Goal: Task Accomplishment & Management: Use online tool/utility

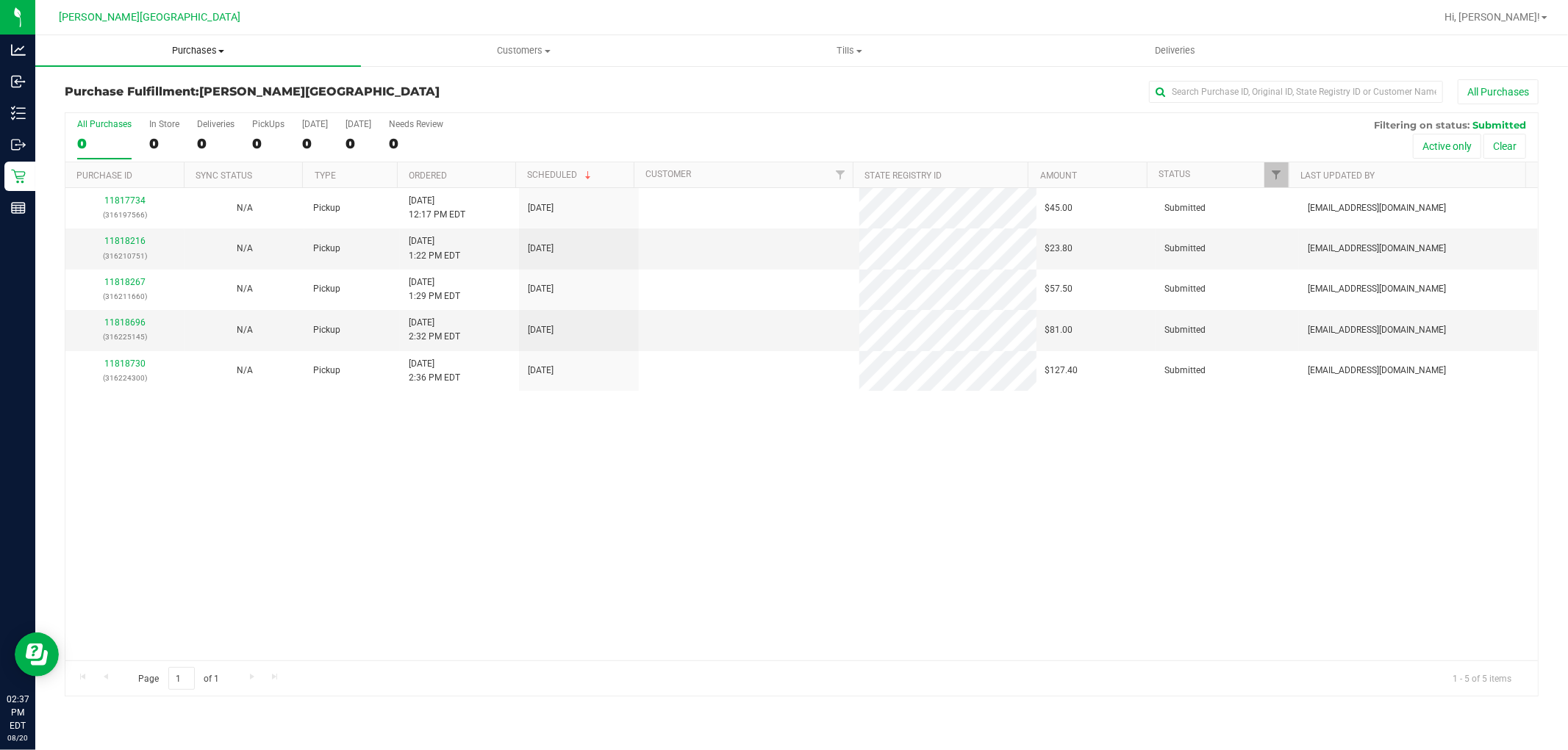
click at [207, 52] on span "Purchases" at bounding box center [199, 51] width 326 height 13
click at [129, 104] on li "Fulfillment" at bounding box center [199, 106] width 326 height 18
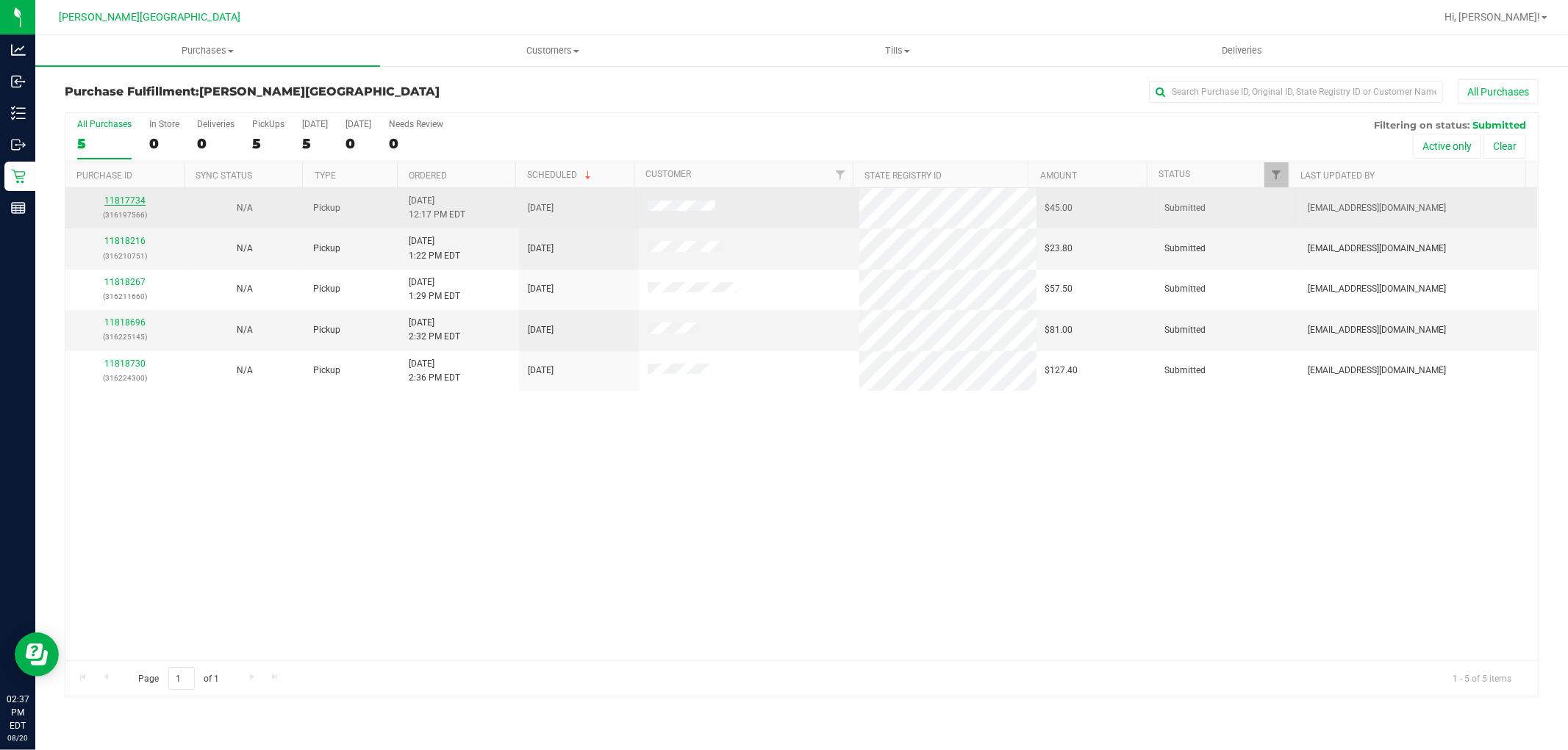
click at [121, 199] on link "11817734" at bounding box center [125, 200] width 41 height 10
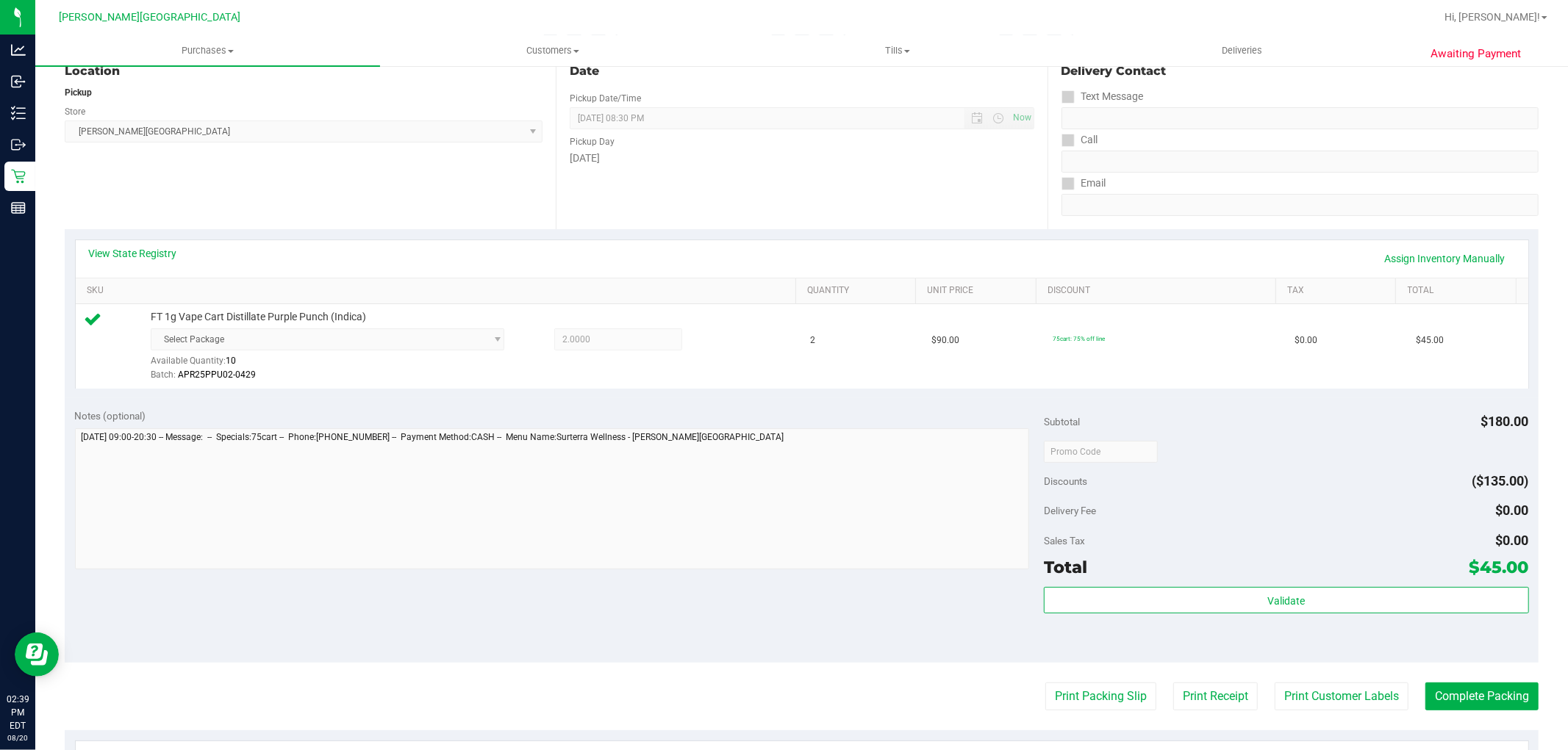
scroll to position [408, 0]
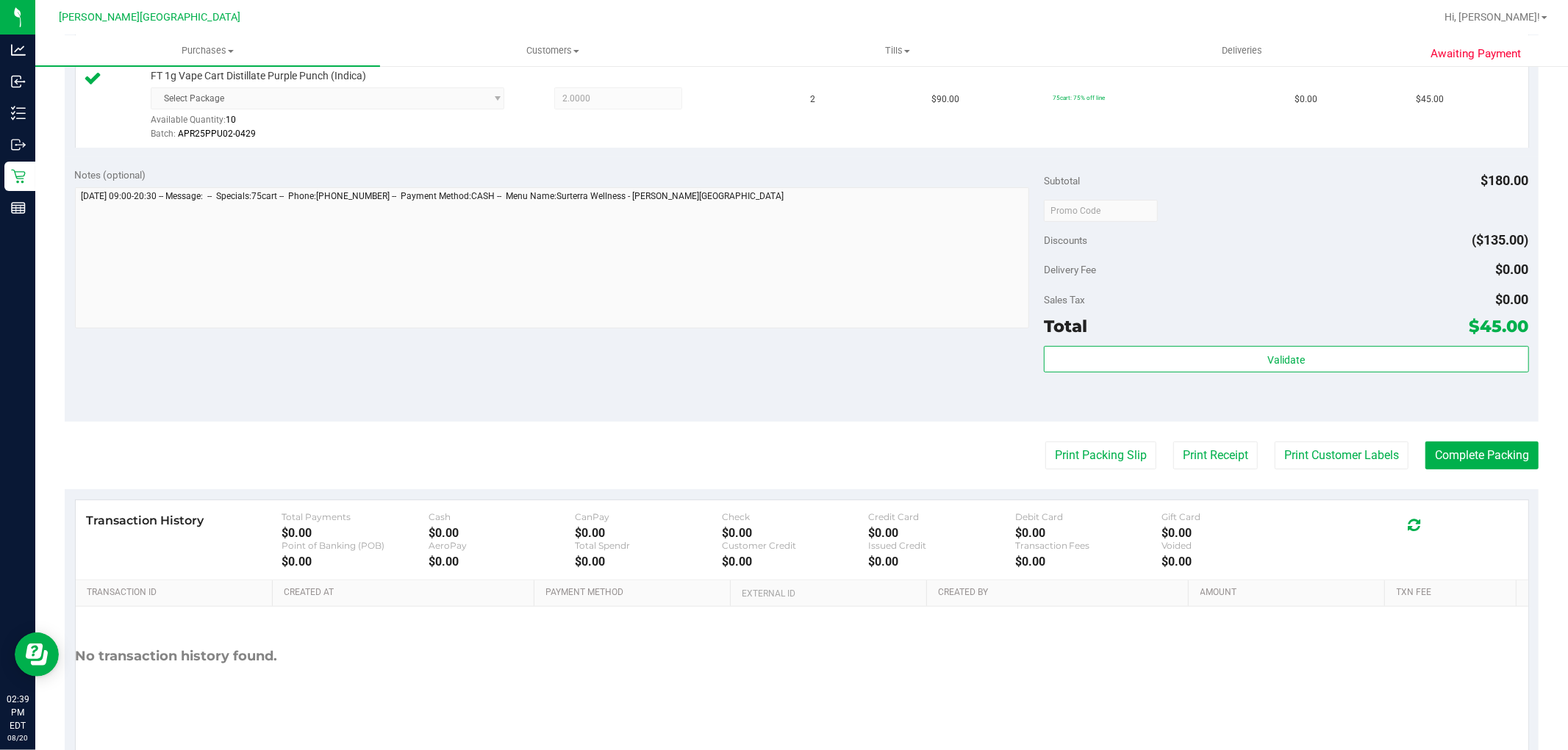
click at [1191, 341] on div "Subtotal $180.00 Discounts ($135.00) Delivery Fee $0.00 Sales Tax $0.00 Total $…" at bounding box center [1285, 289] width 484 height 244
click at [1197, 357] on button "Validate" at bounding box center [1285, 360] width 484 height 26
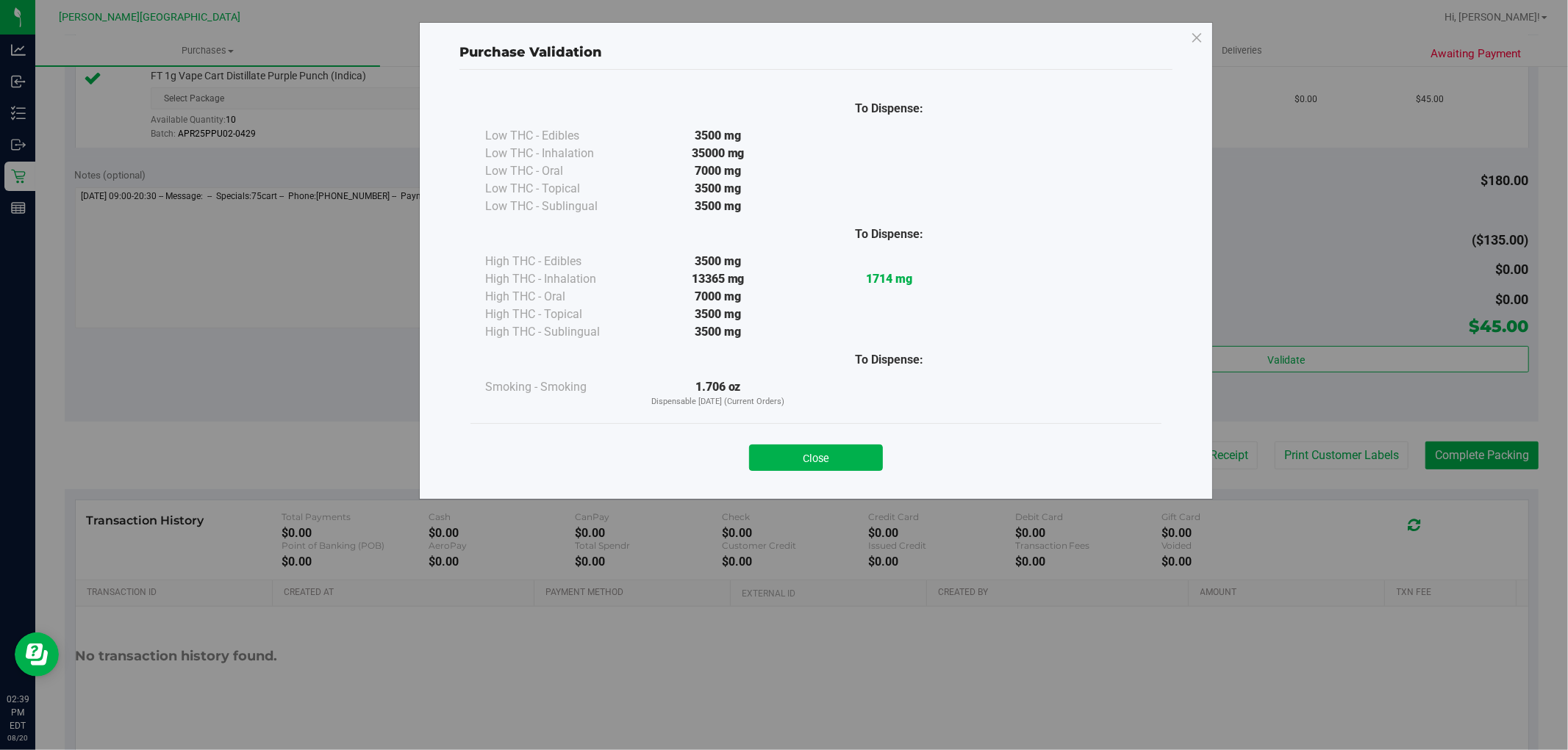
click at [780, 459] on button "Close" at bounding box center [816, 458] width 134 height 26
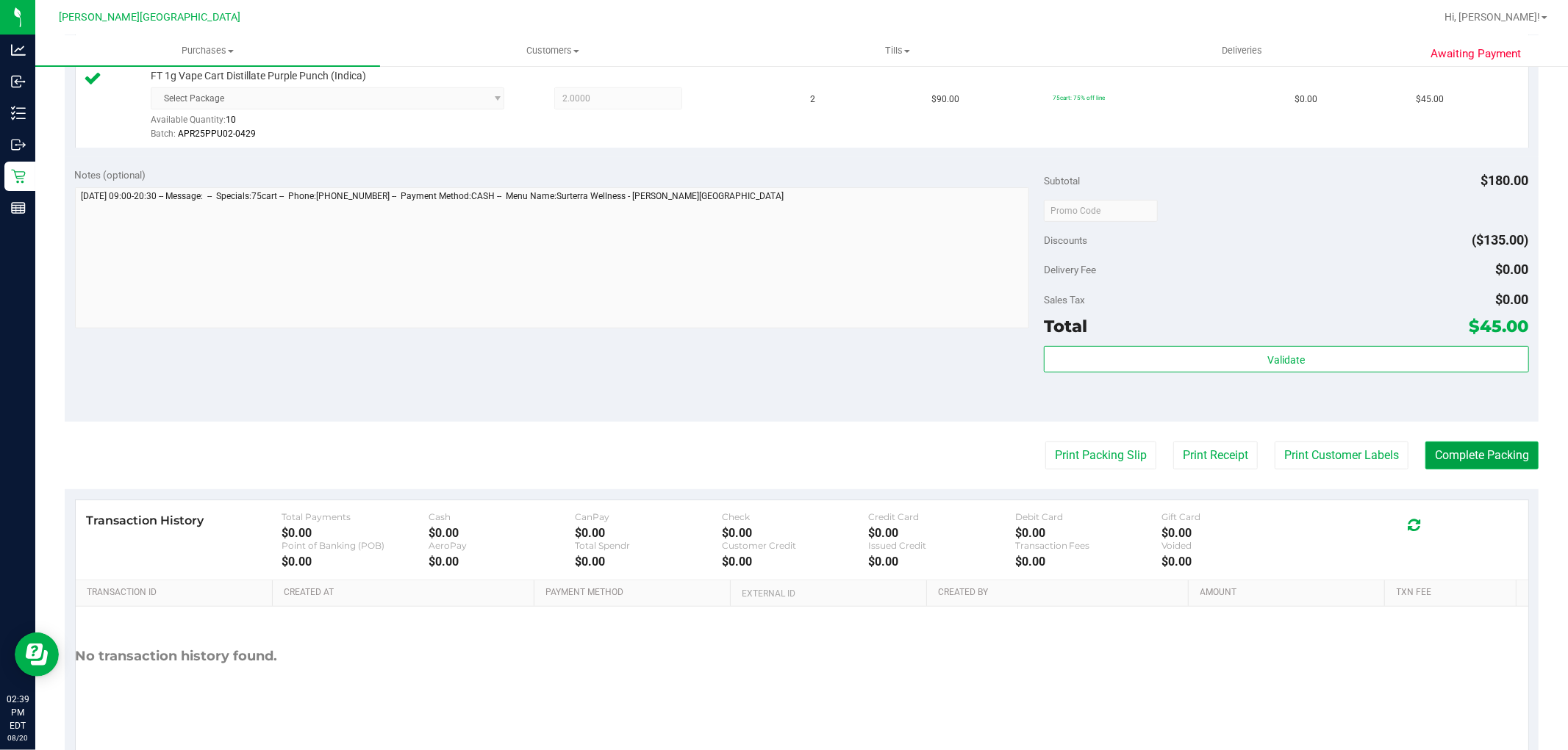
click at [1433, 452] on button "Complete Packing" at bounding box center [1482, 456] width 113 height 28
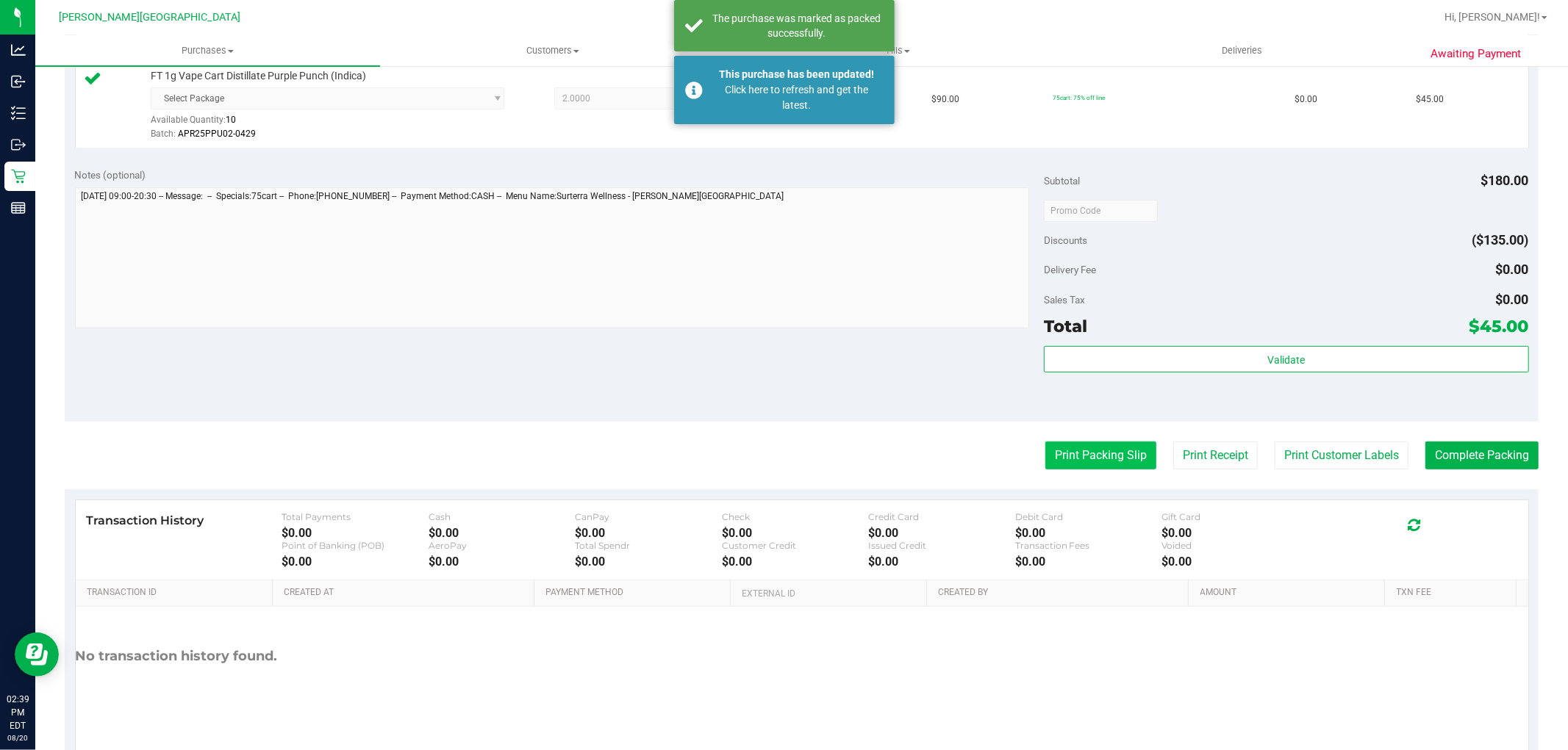
click at [1051, 452] on button "Print Packing Slip" at bounding box center [1101, 456] width 111 height 28
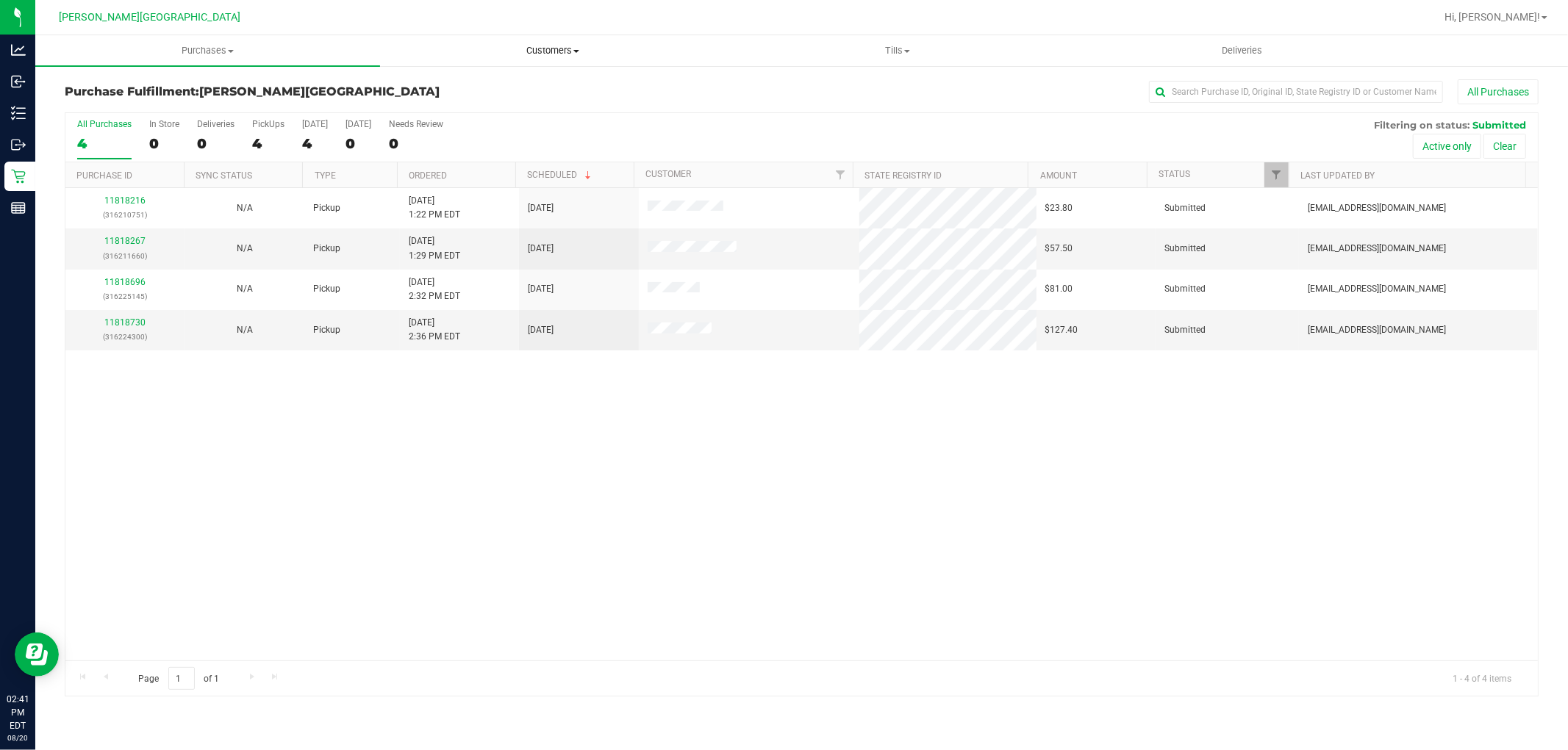
click at [569, 49] on span "Customers" at bounding box center [552, 51] width 343 height 13
click at [464, 86] on span "All customers" at bounding box center [433, 88] width 106 height 12
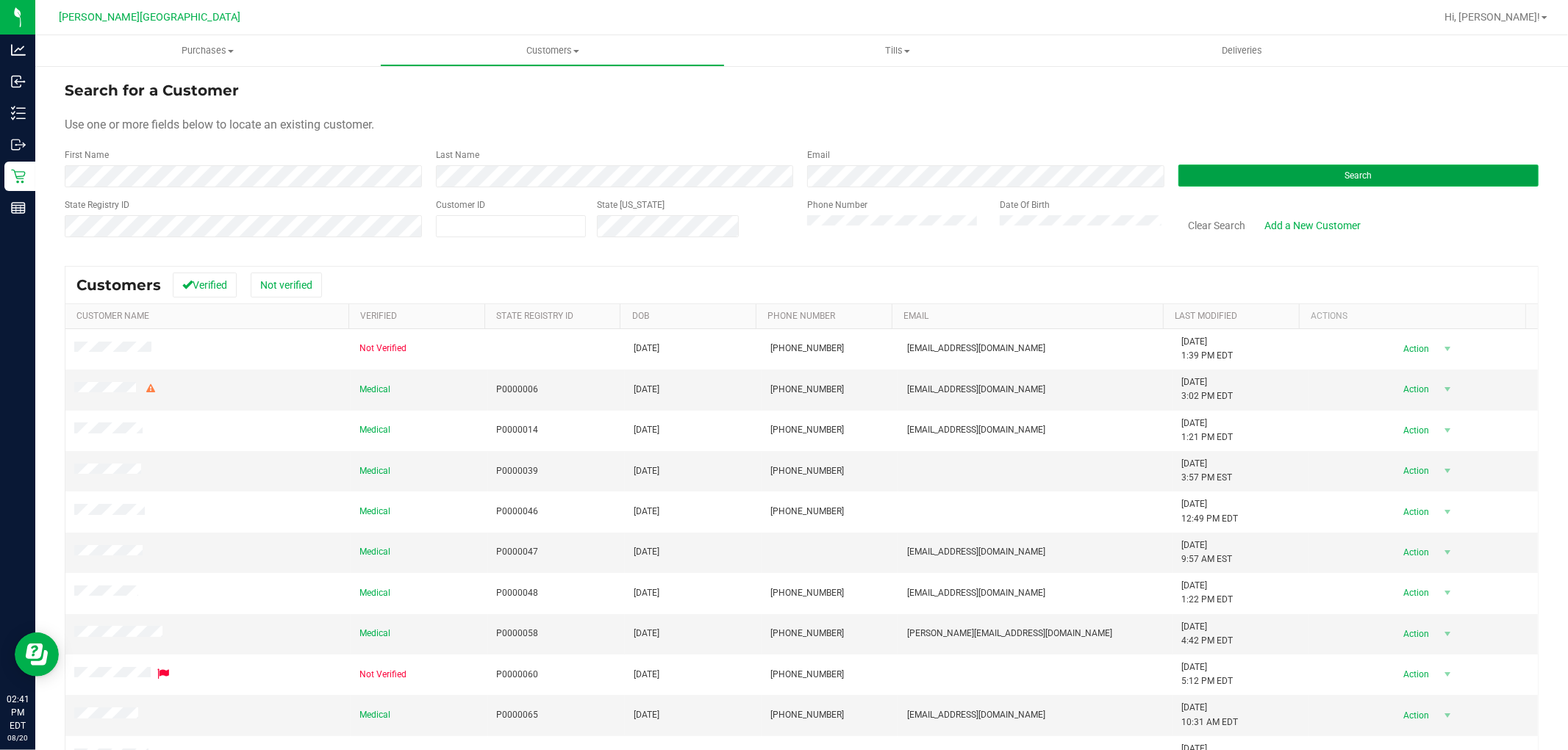
click at [1295, 165] on button "Search" at bounding box center [1358, 176] width 361 height 22
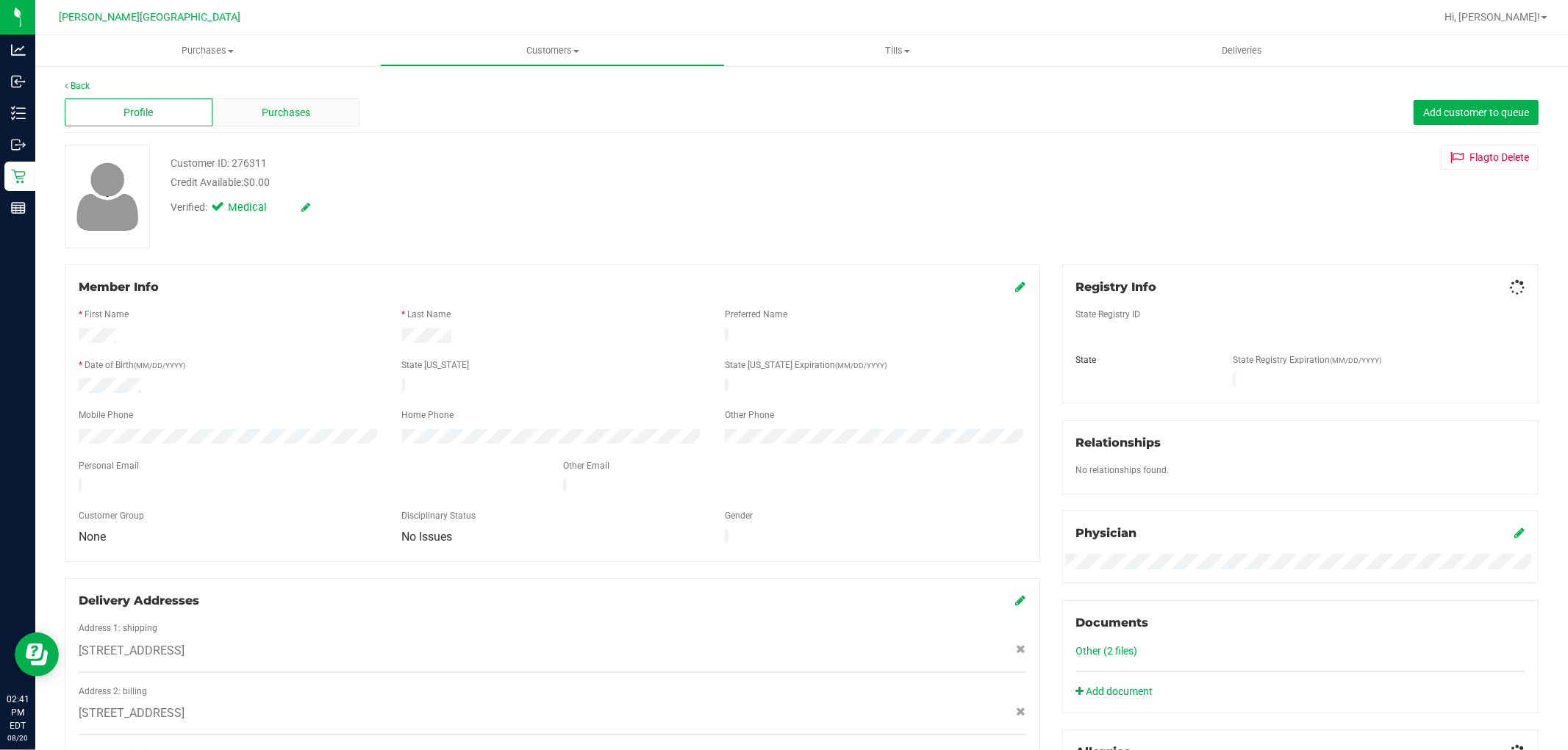
click at [272, 105] on span "Purchases" at bounding box center [286, 112] width 49 height 15
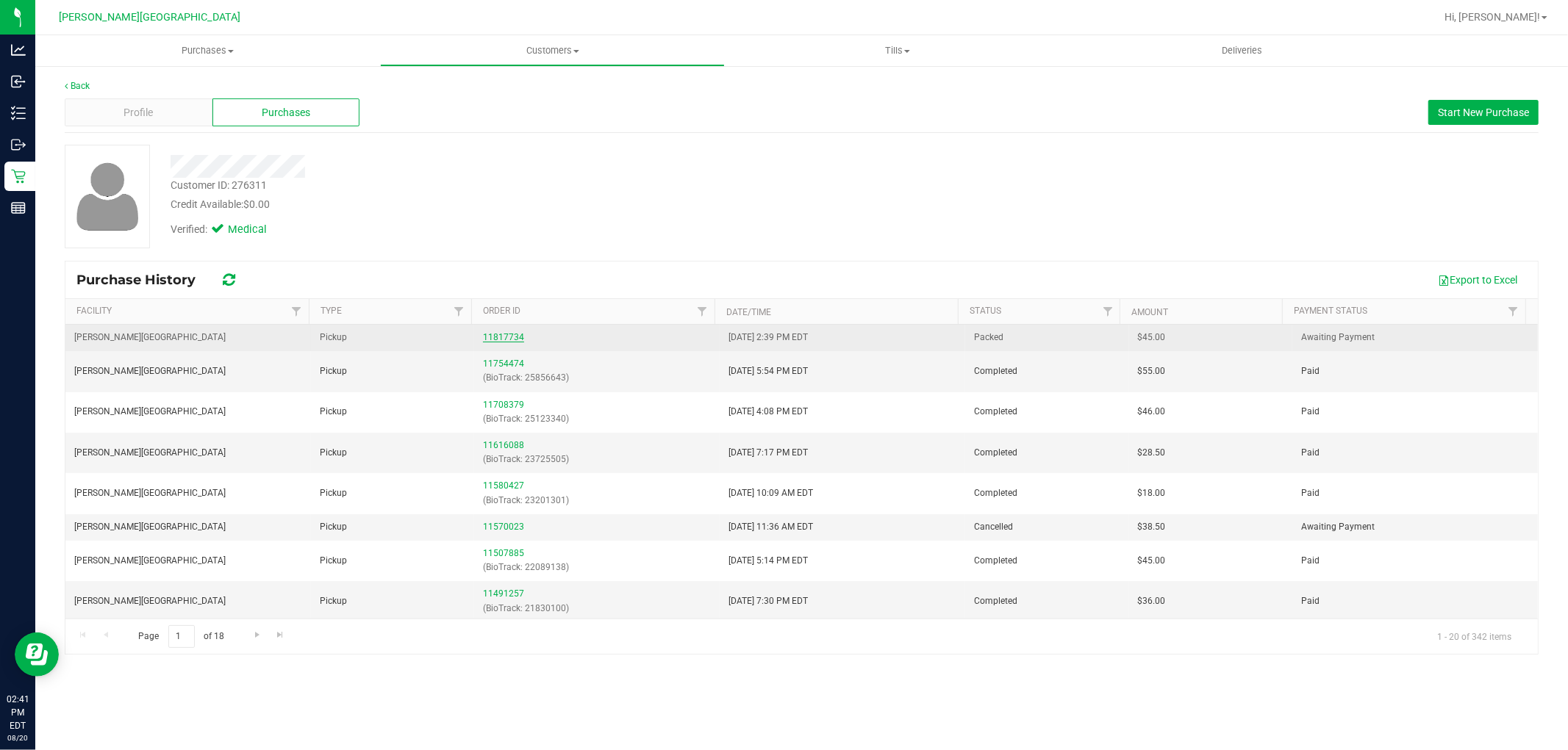
click at [509, 336] on link "11817734" at bounding box center [504, 337] width 41 height 10
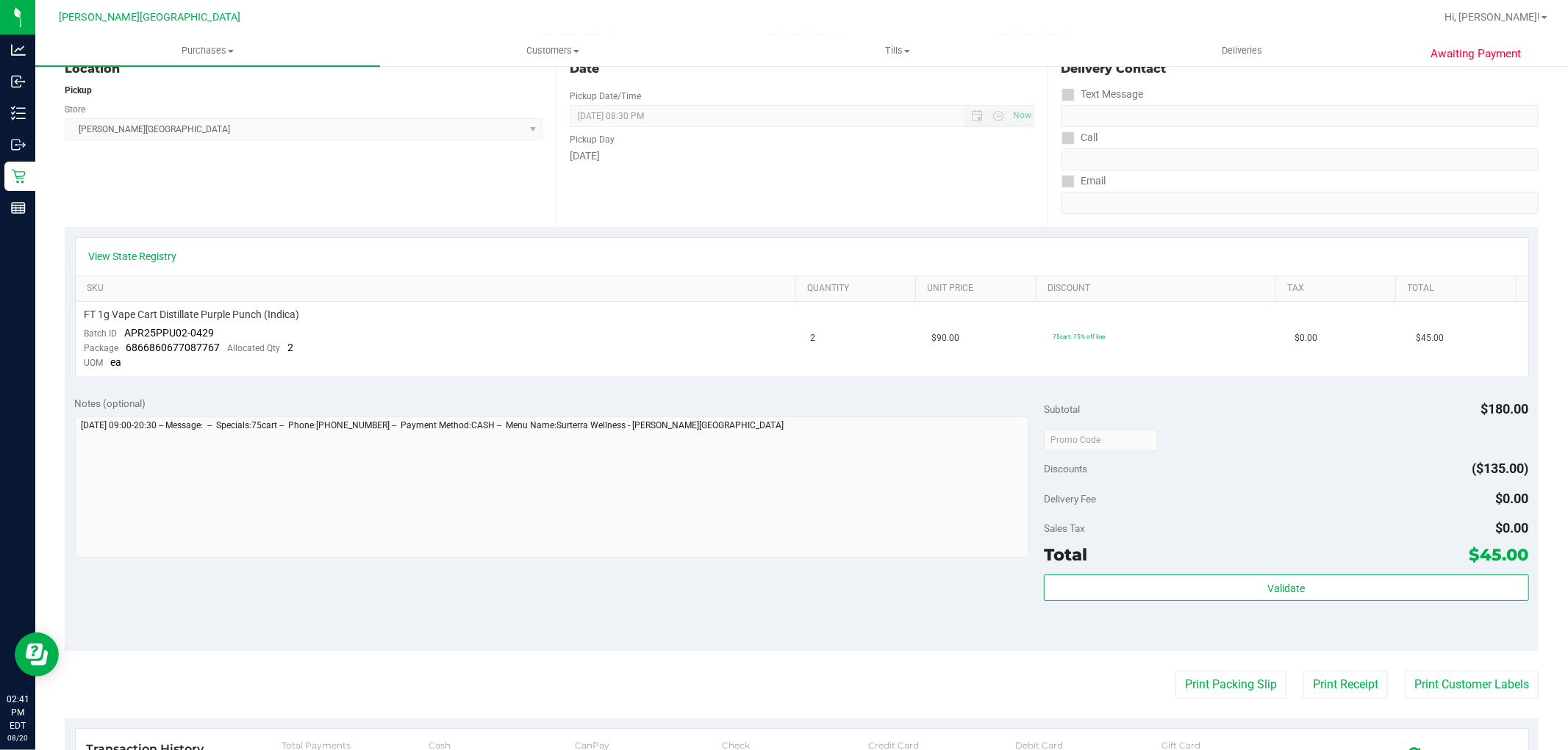
scroll to position [244, 0]
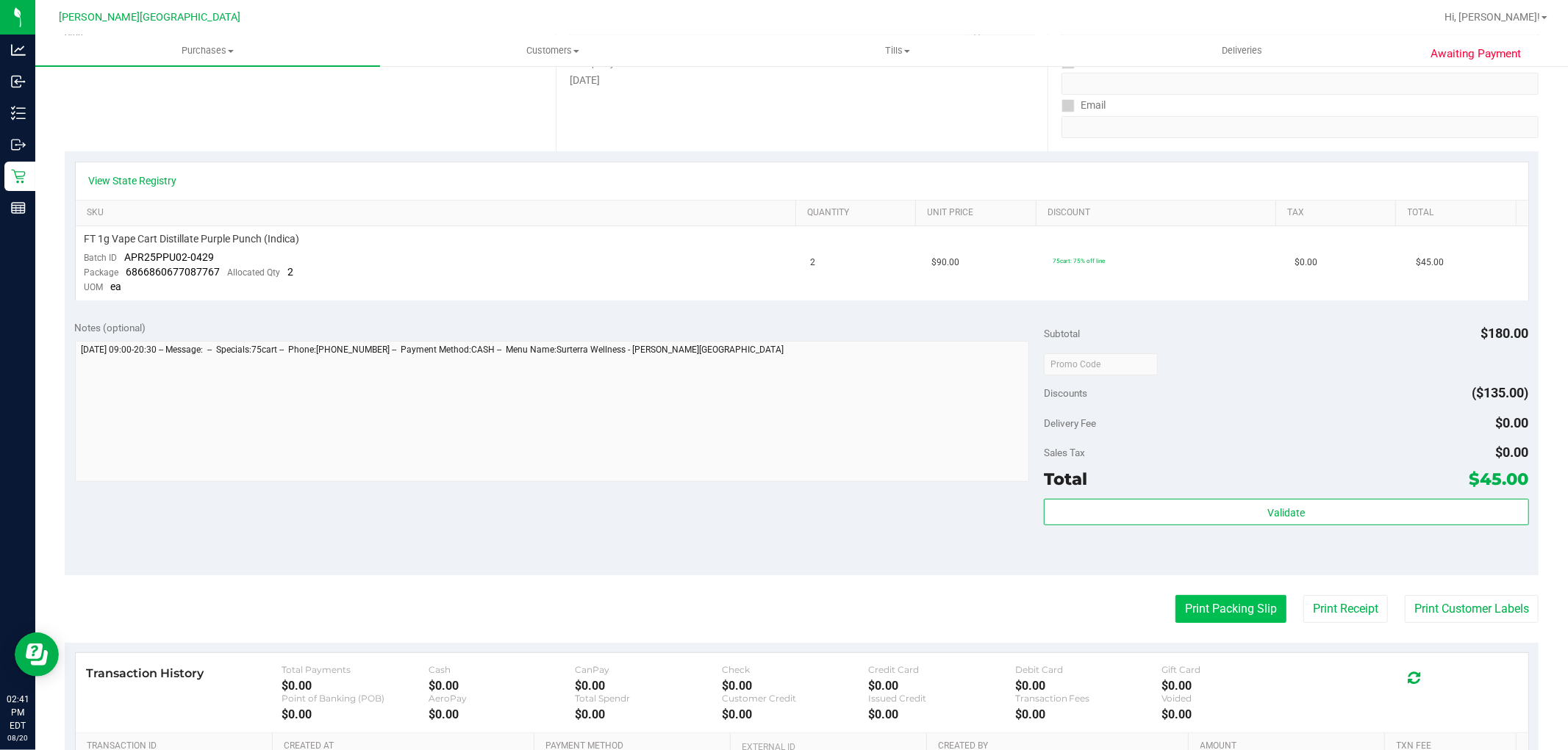
click at [1182, 606] on button "Print Packing Slip" at bounding box center [1231, 610] width 111 height 28
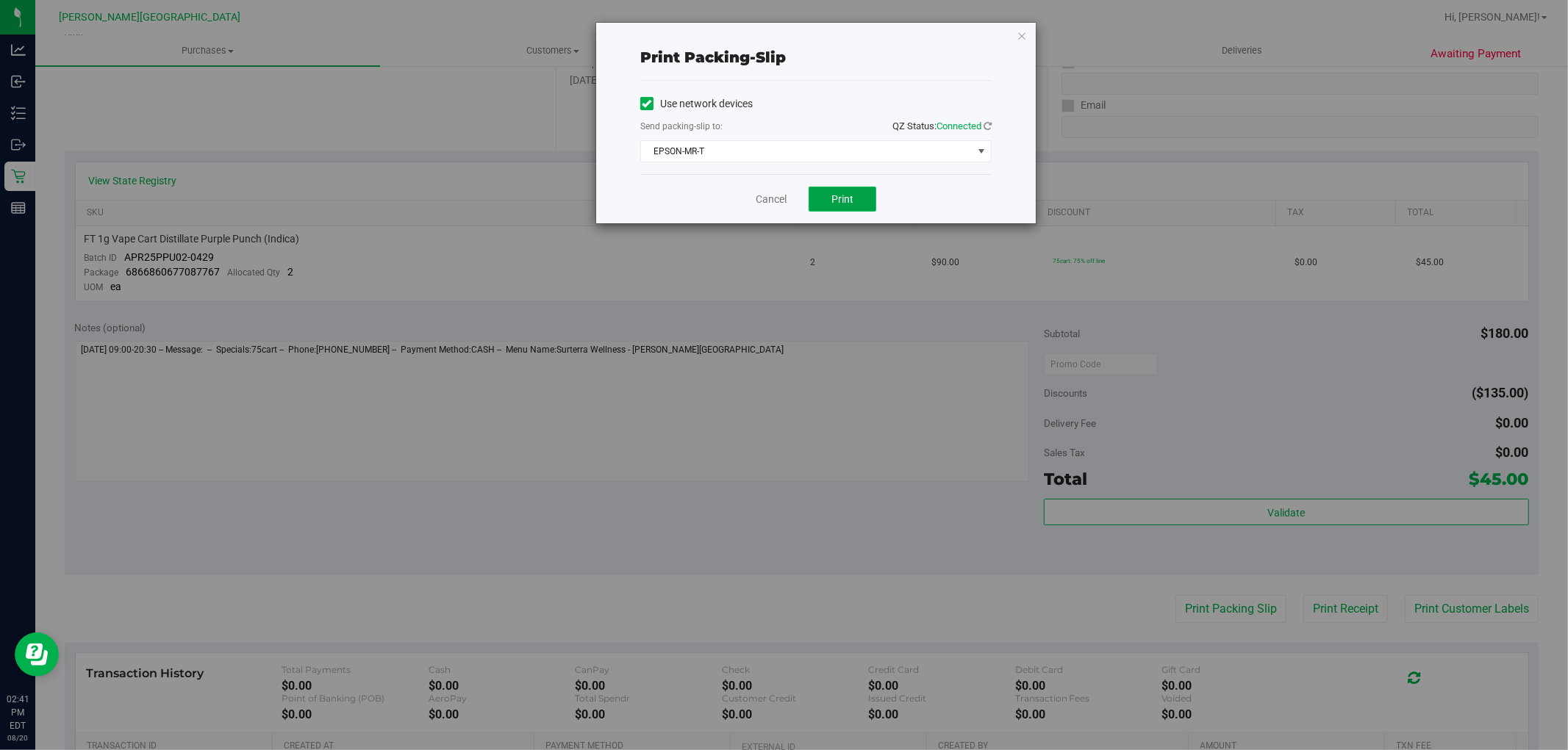
click at [848, 194] on span "Print" at bounding box center [843, 199] width 22 height 12
click at [1031, 29] on div "Print packing-slip Use network devices Send packing-slip to: QZ Status: Connect…" at bounding box center [815, 123] width 439 height 200
click at [1024, 33] on icon "button" at bounding box center [1021, 35] width 10 height 18
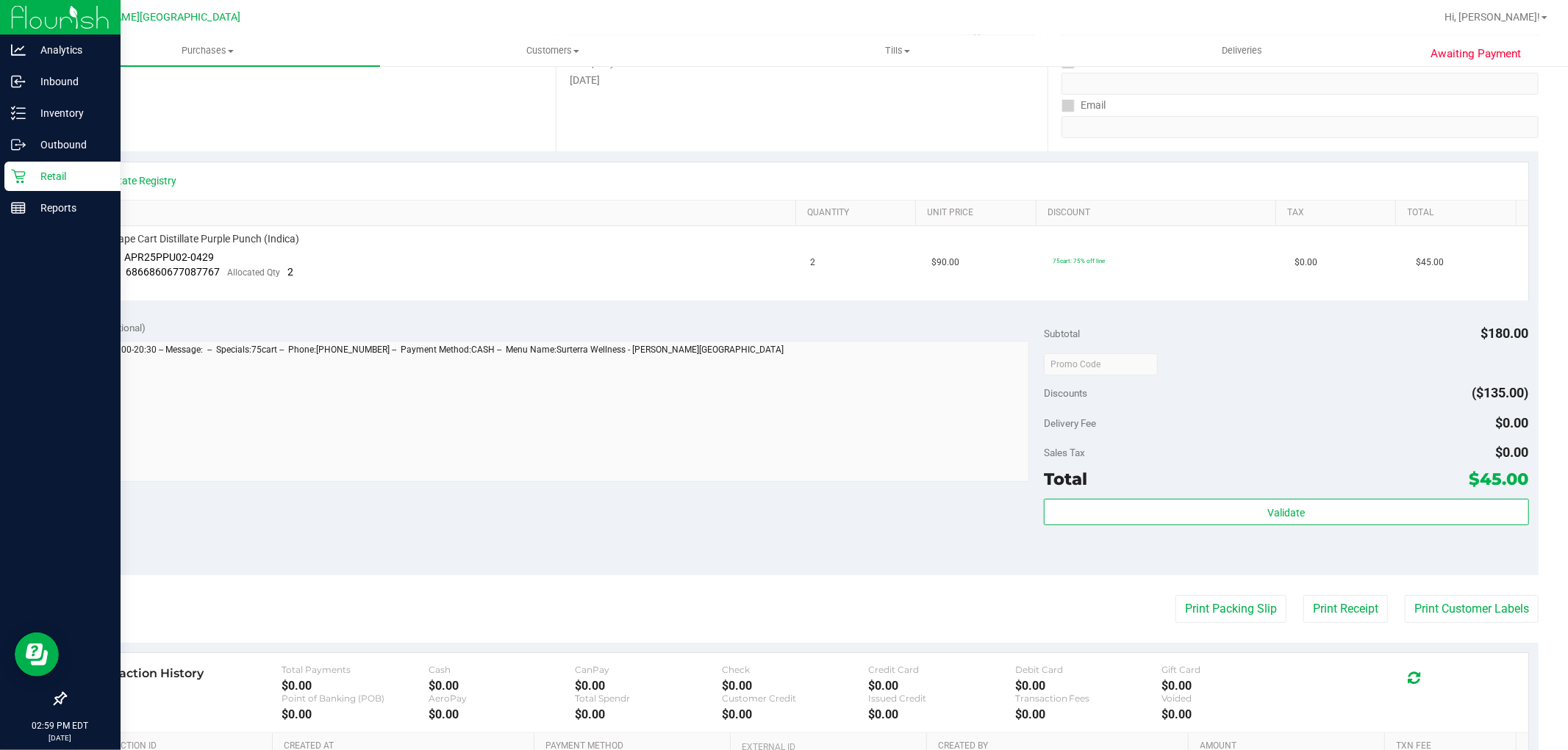
click at [46, 172] on p "Retail" at bounding box center [69, 176] width 88 height 18
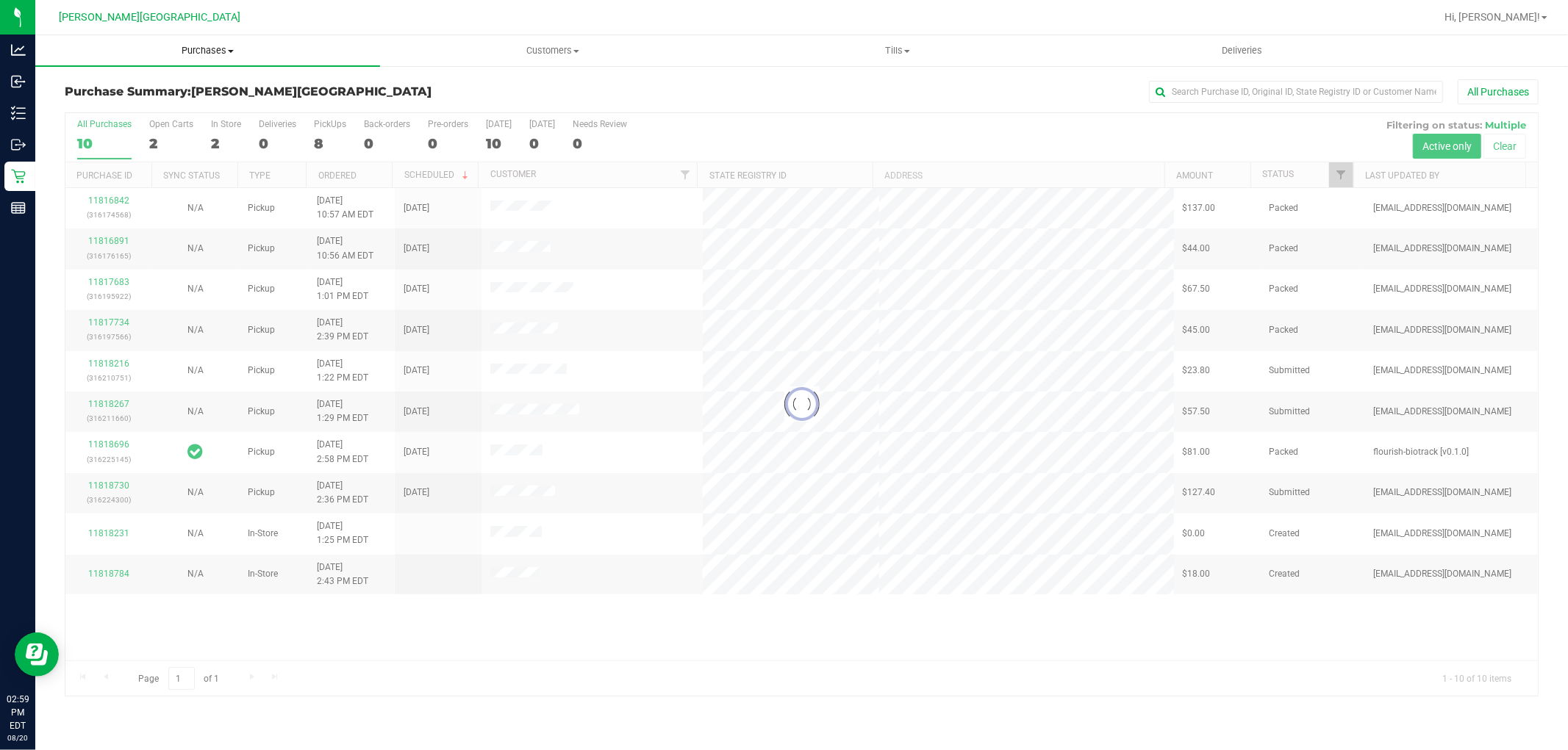
click at [214, 52] on span "Purchases" at bounding box center [208, 51] width 345 height 13
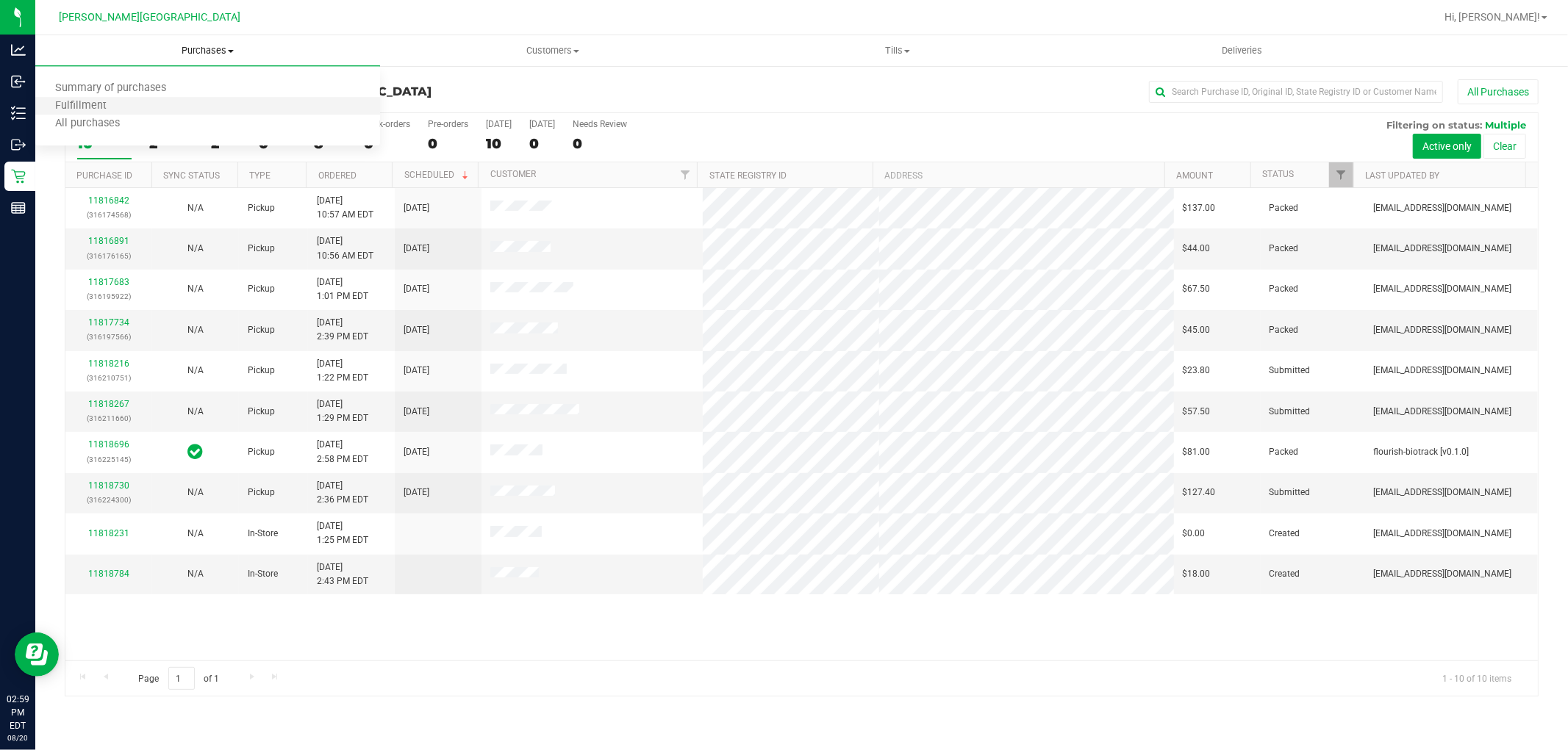
click at [141, 99] on li "Fulfillment" at bounding box center [208, 106] width 345 height 18
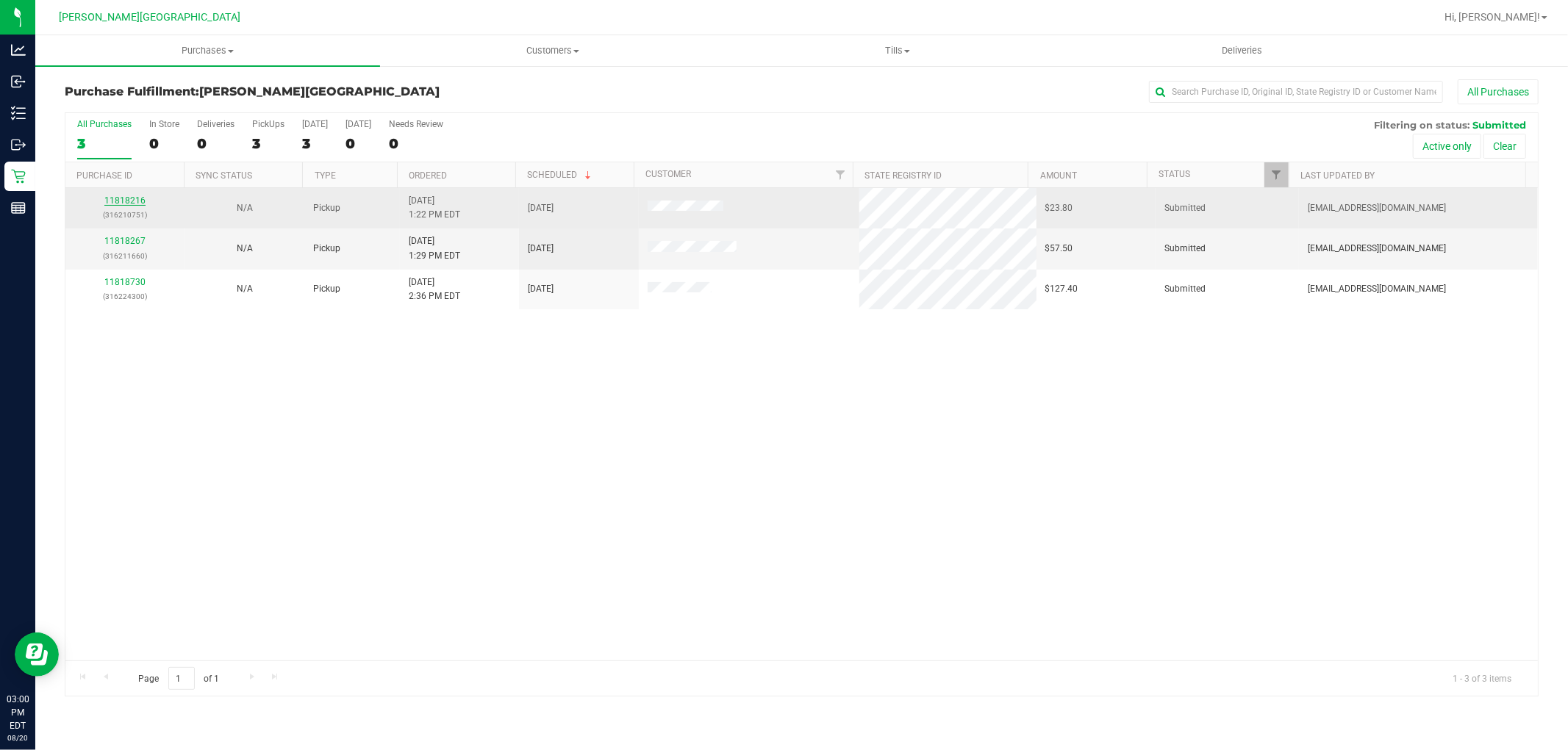
click at [142, 202] on link "11818216" at bounding box center [125, 200] width 41 height 10
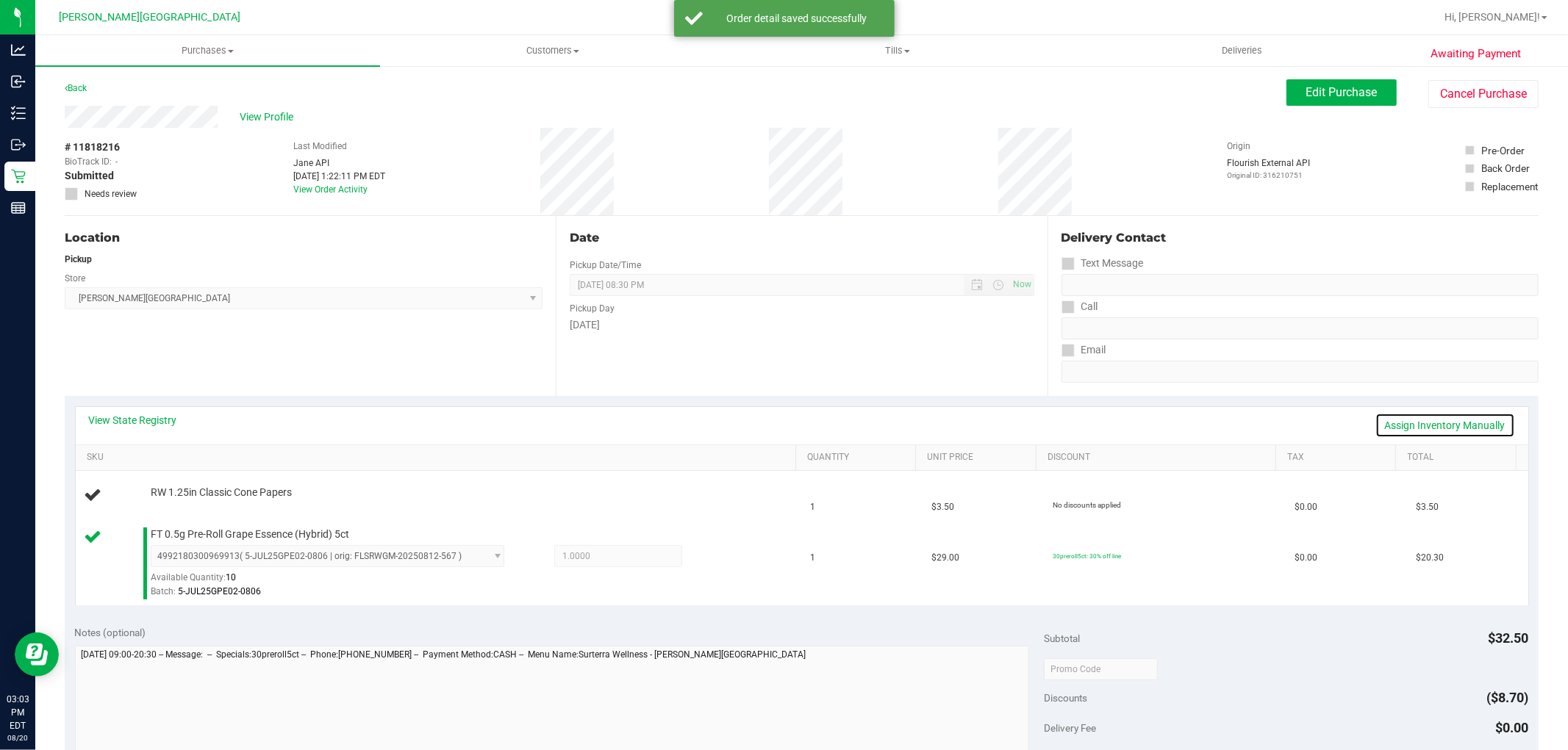
click at [1457, 420] on link "Assign Inventory Manually" at bounding box center [1444, 425] width 140 height 25
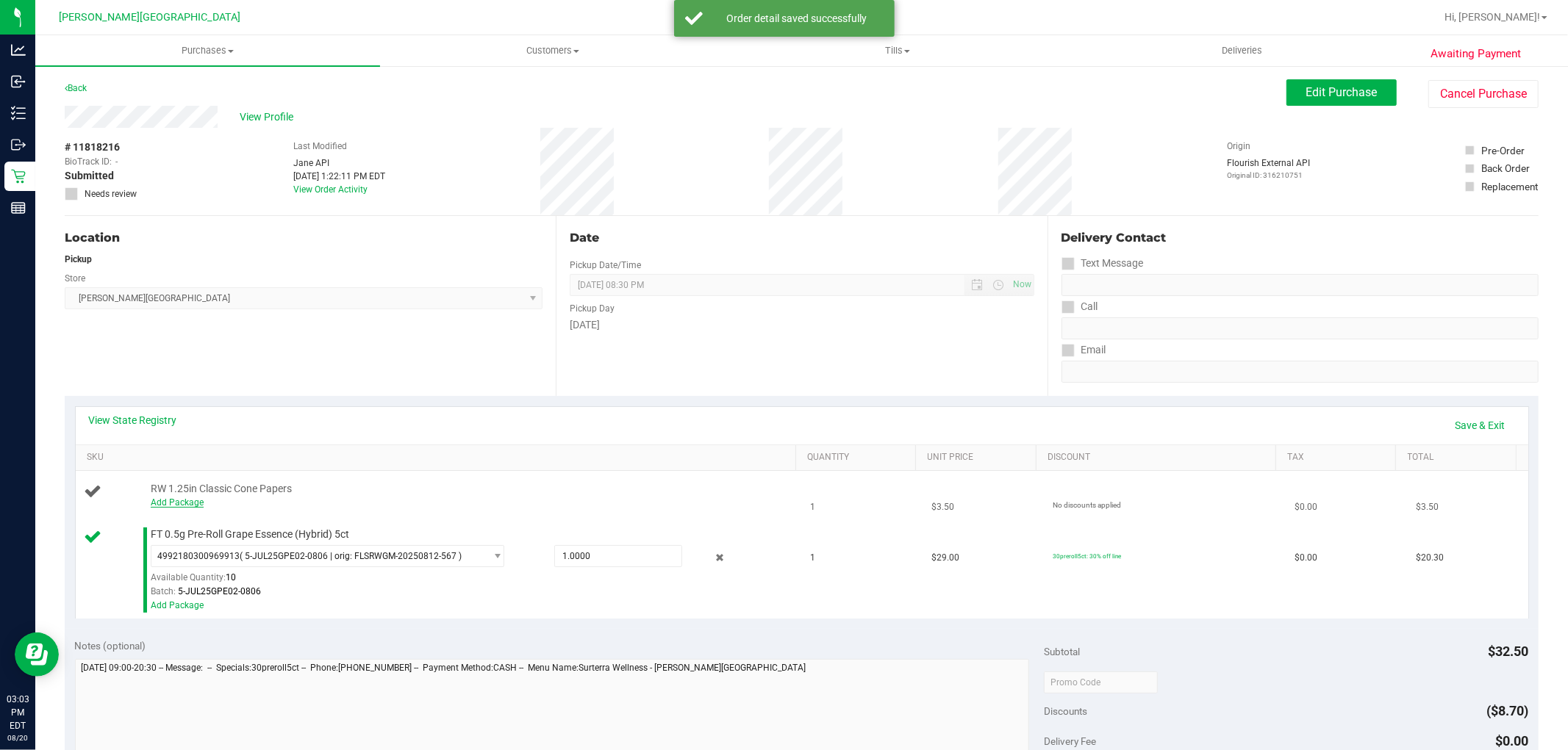
click at [179, 504] on link "Add Package" at bounding box center [177, 502] width 52 height 10
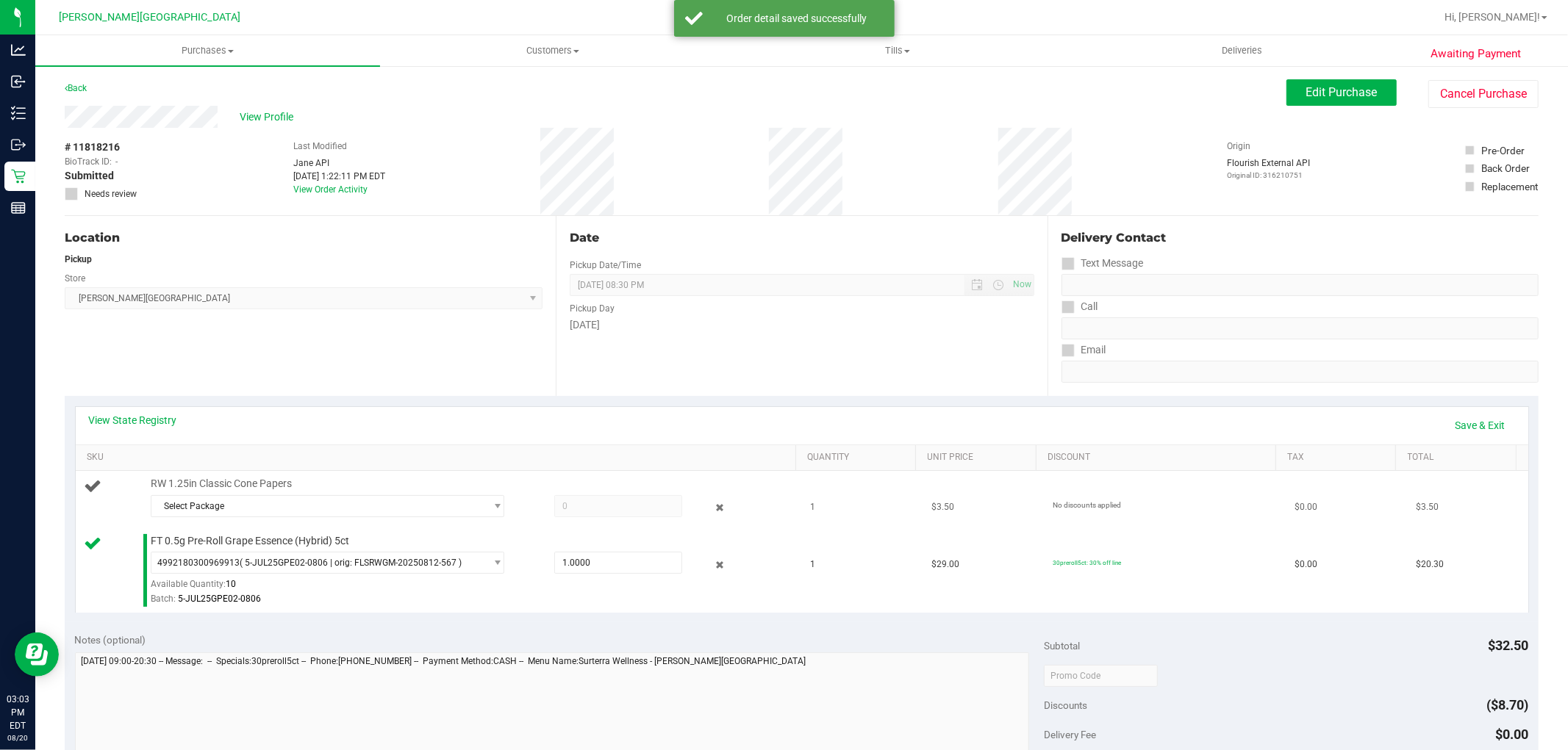
click at [251, 521] on div at bounding box center [469, 521] width 638 height 1
click at [254, 514] on span "Select Package" at bounding box center [318, 507] width 333 height 21
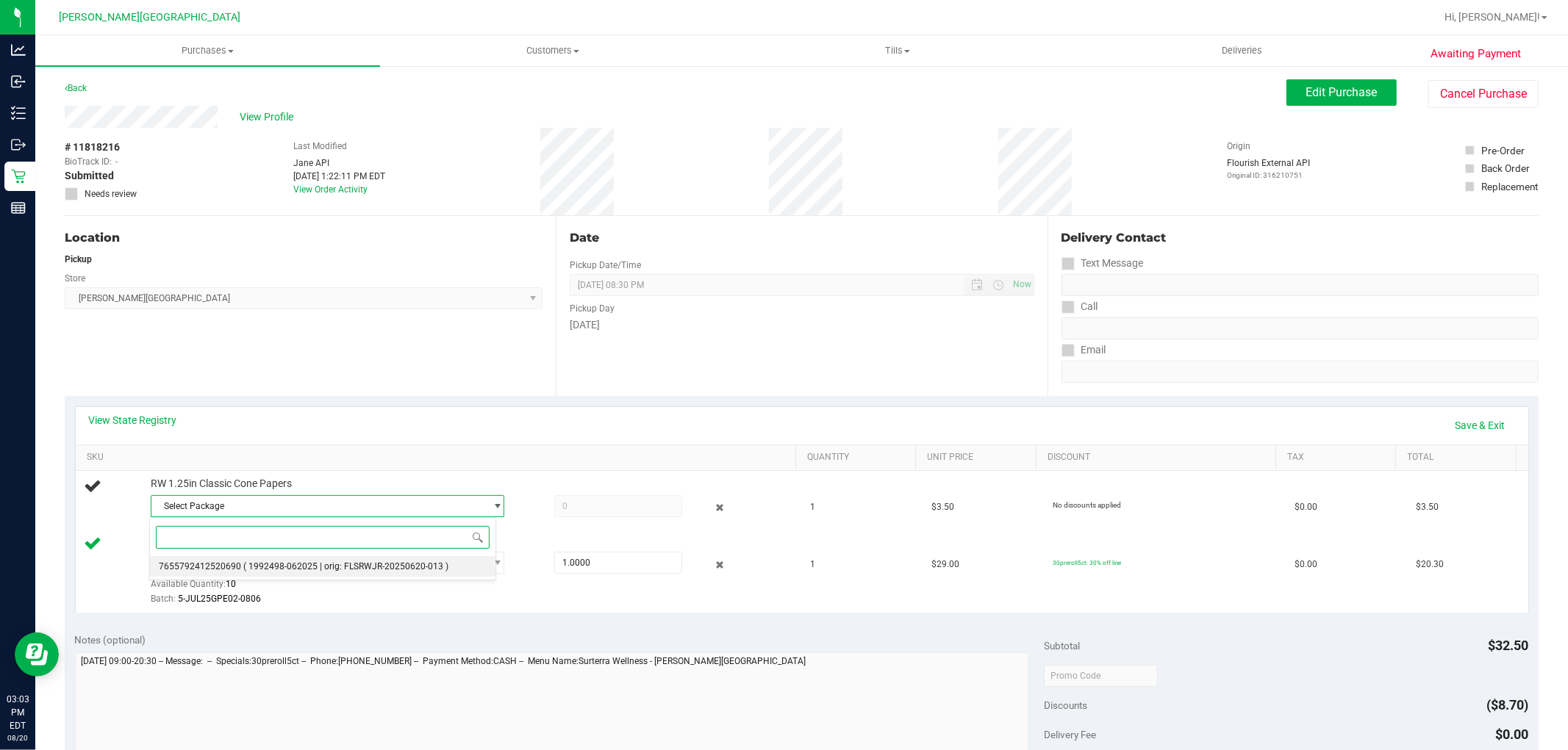
click at [260, 571] on span "( 1992498-062025 | orig: FLSRWJR-20250620-013 )" at bounding box center [346, 566] width 205 height 10
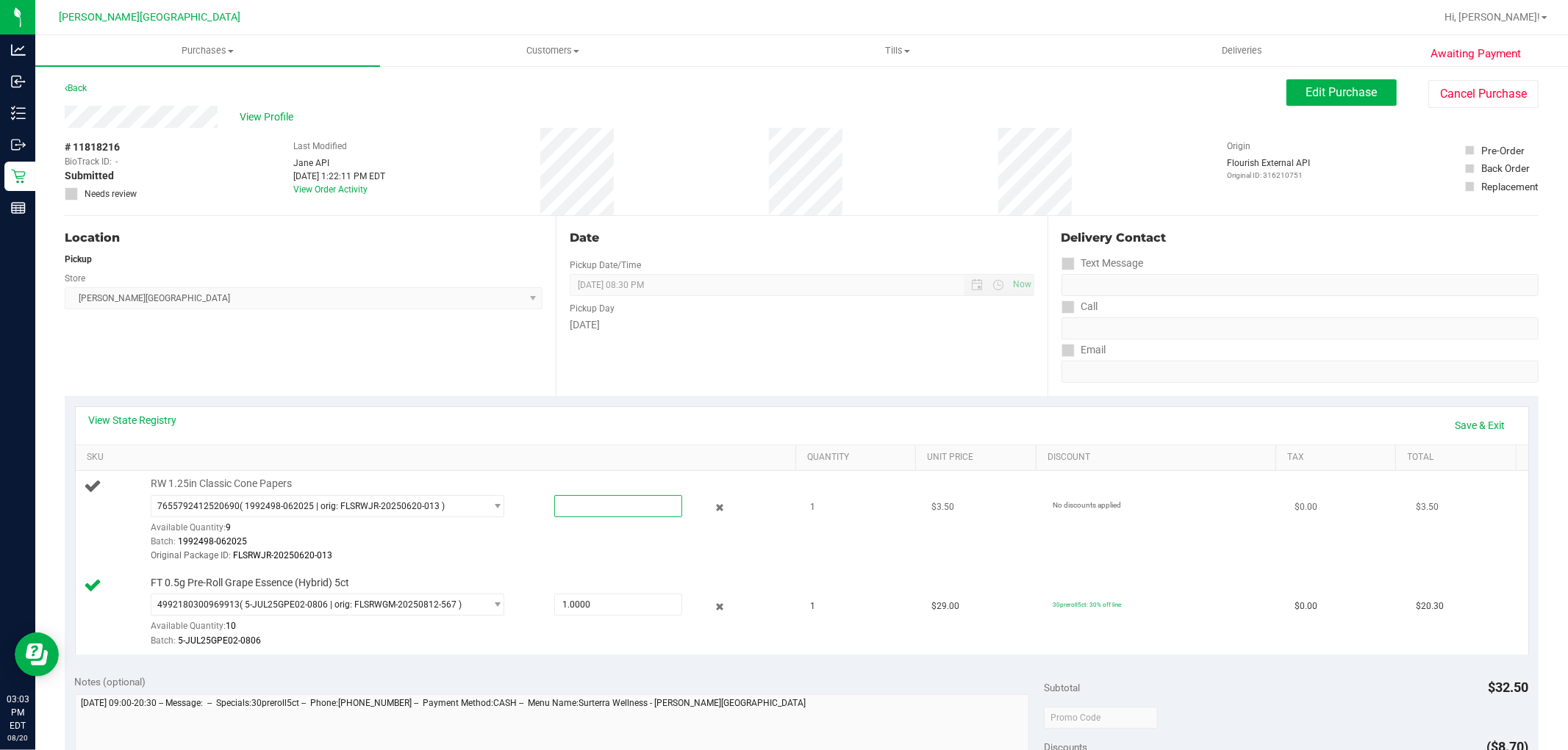
drag, startPoint x: 613, startPoint y: 503, endPoint x: 568, endPoint y: 501, distance: 45.0
click at [569, 502] on span at bounding box center [618, 507] width 128 height 22
type input "1"
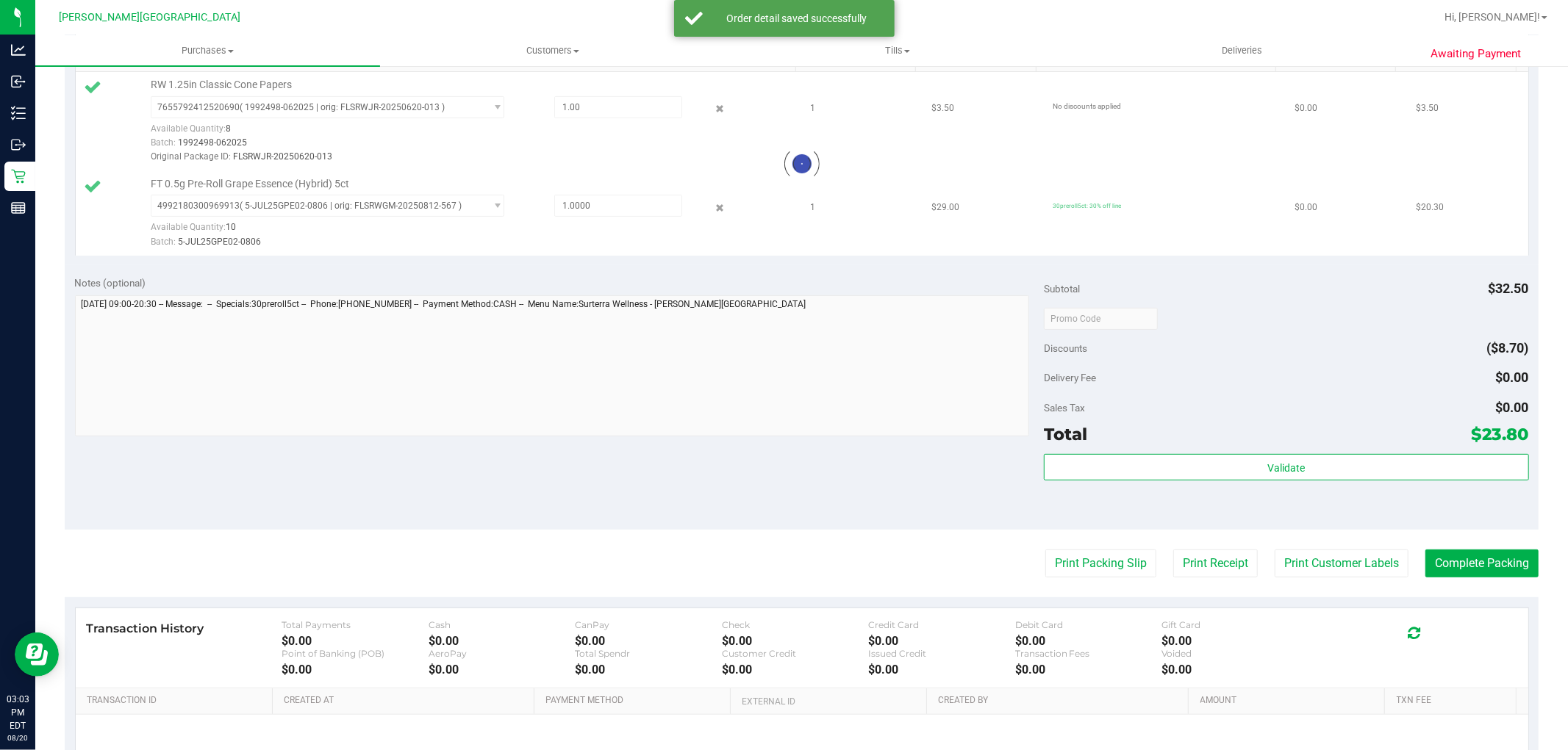
scroll to position [408, 0]
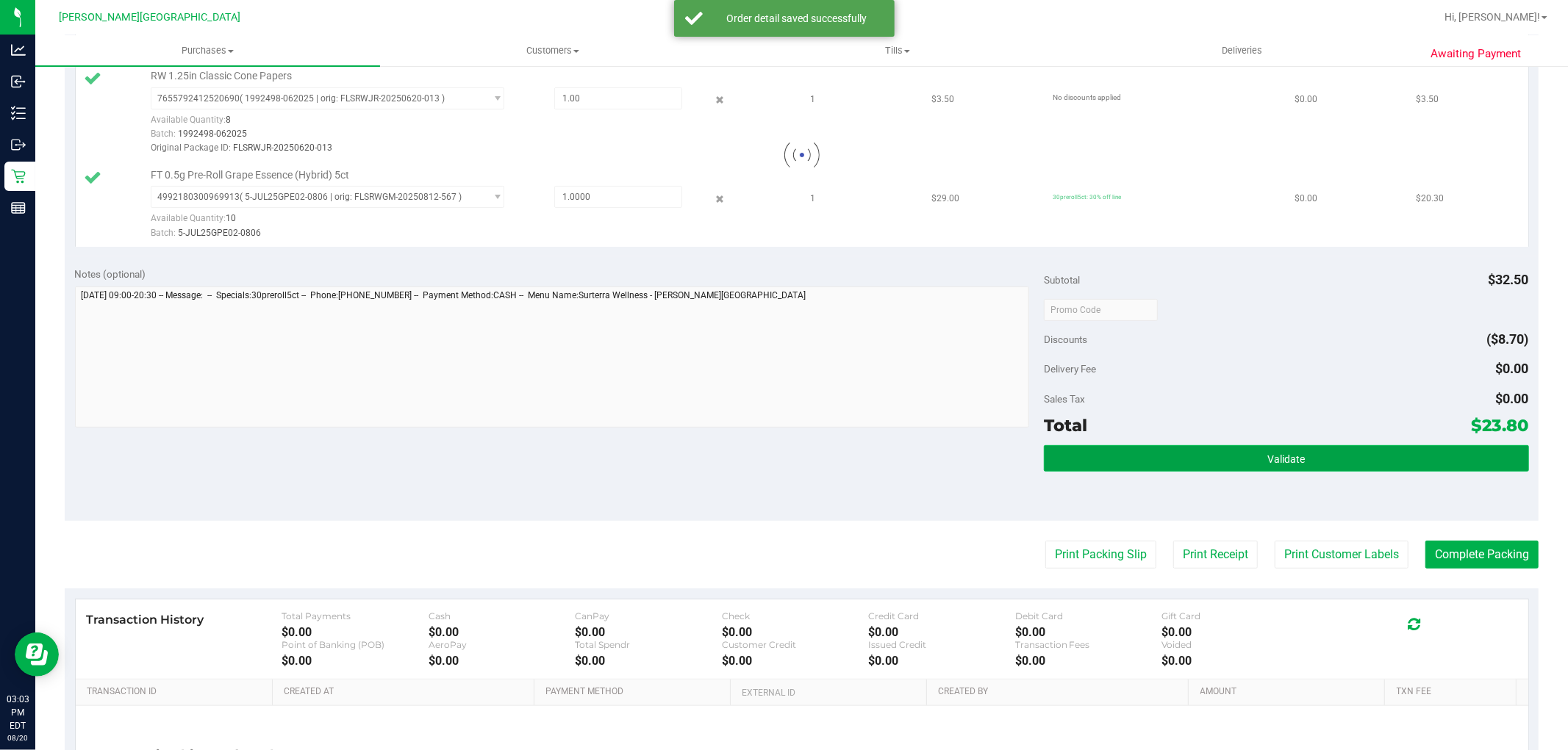
click at [1297, 458] on button "Validate" at bounding box center [1285, 459] width 484 height 26
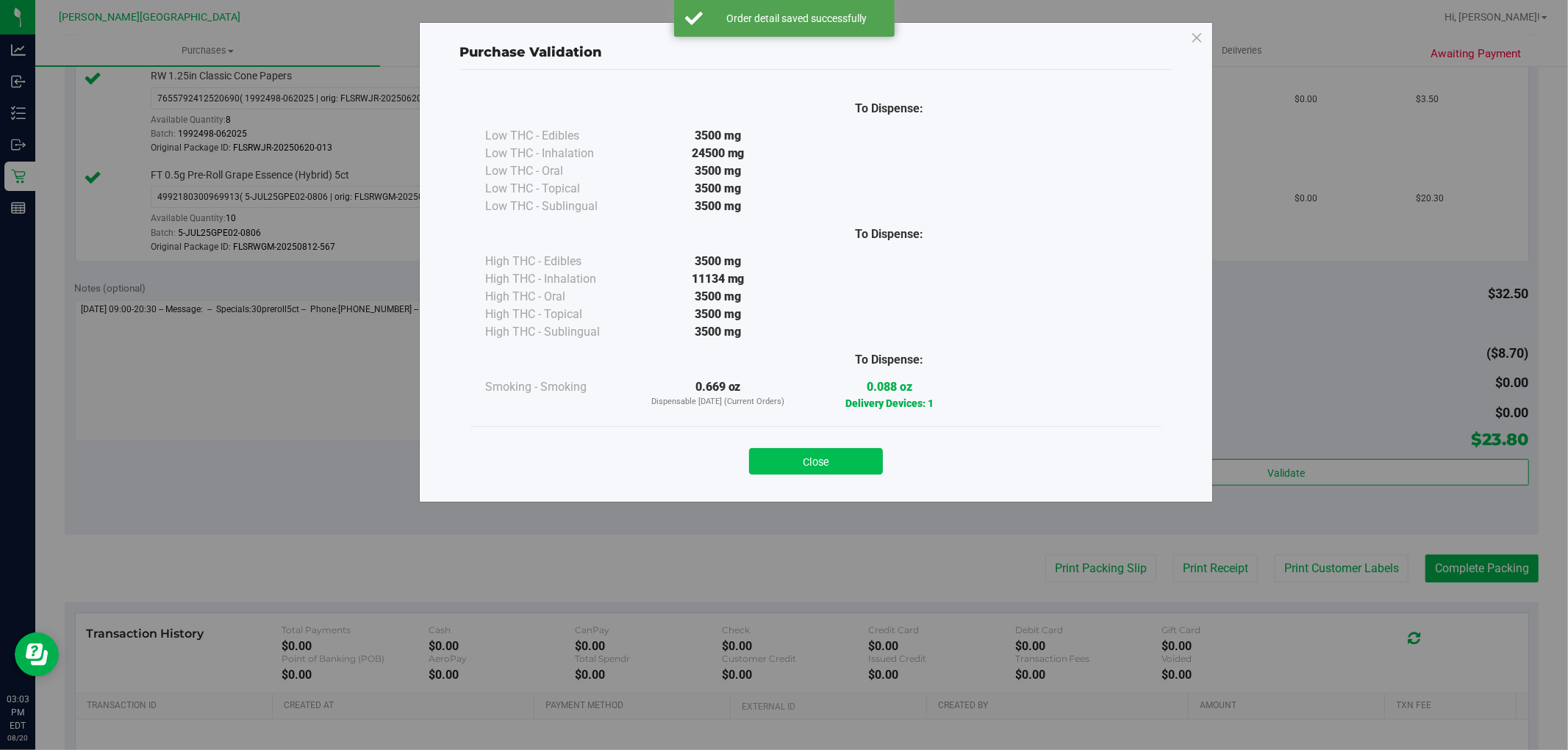
click at [846, 457] on button "Close" at bounding box center [816, 462] width 134 height 26
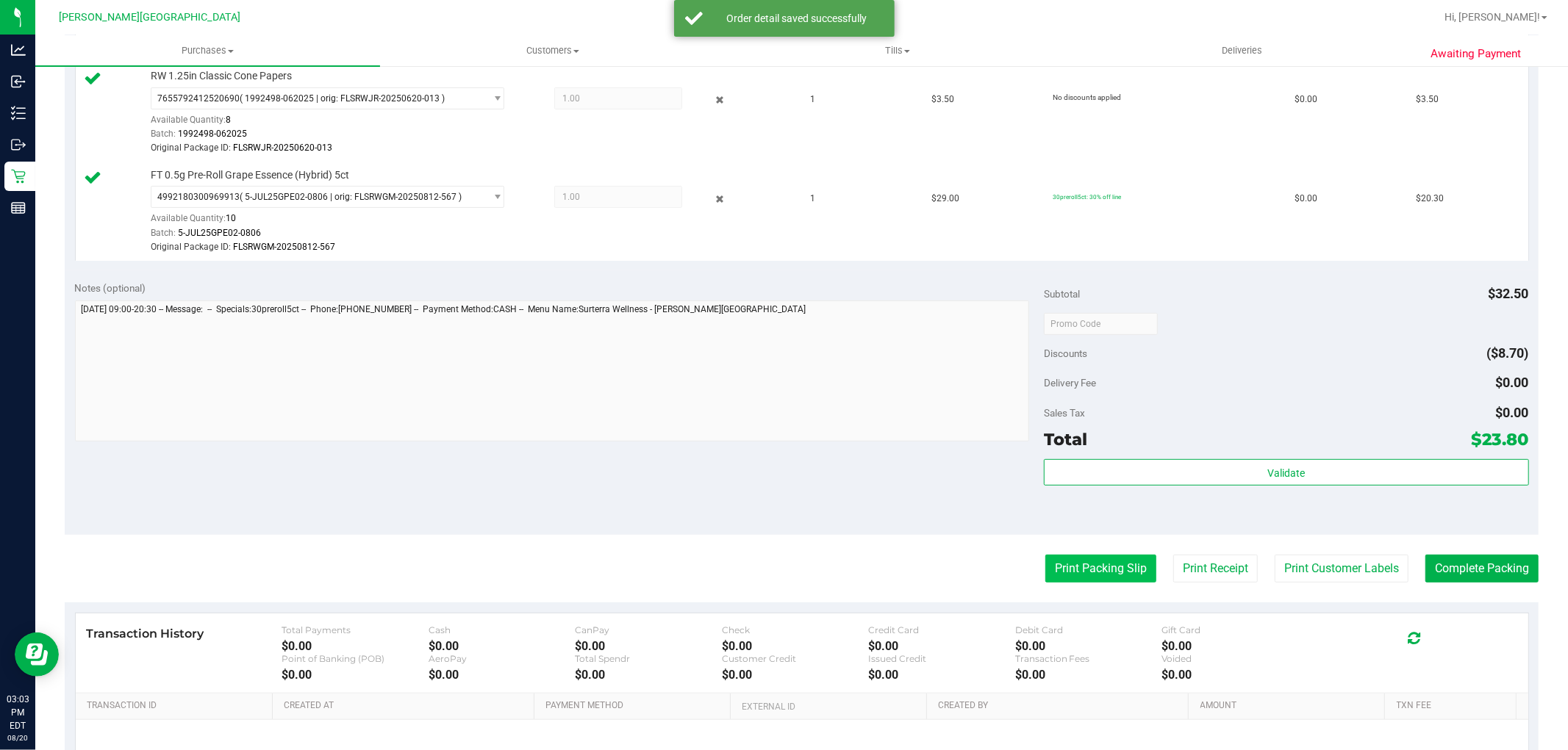
click at [1077, 574] on button "Print Packing Slip" at bounding box center [1101, 568] width 111 height 28
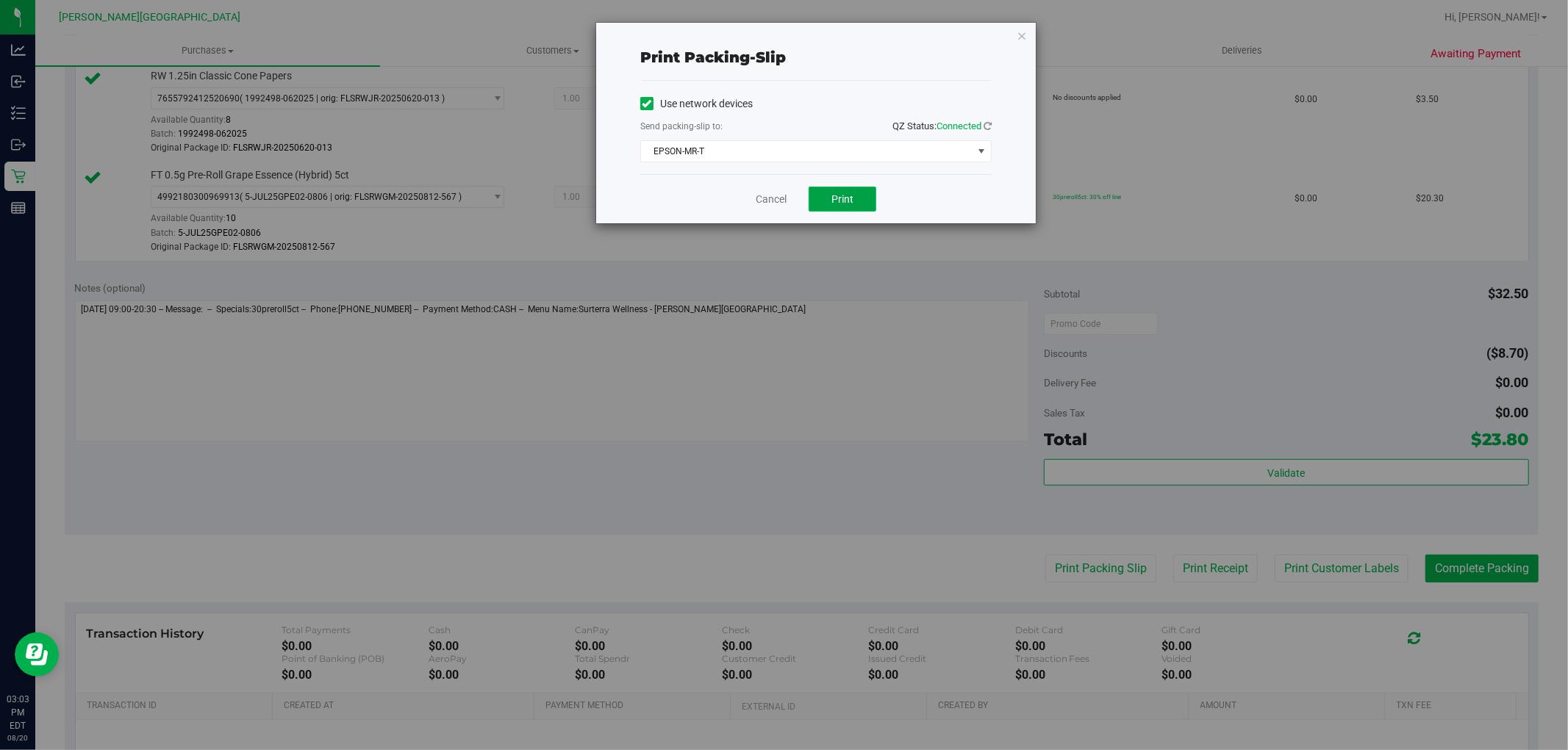
click at [835, 202] on span "Print" at bounding box center [843, 199] width 22 height 12
drag, startPoint x: 1026, startPoint y: 33, endPoint x: 1057, endPoint y: 140, distance: 111.4
click at [1026, 32] on icon "button" at bounding box center [1021, 35] width 10 height 18
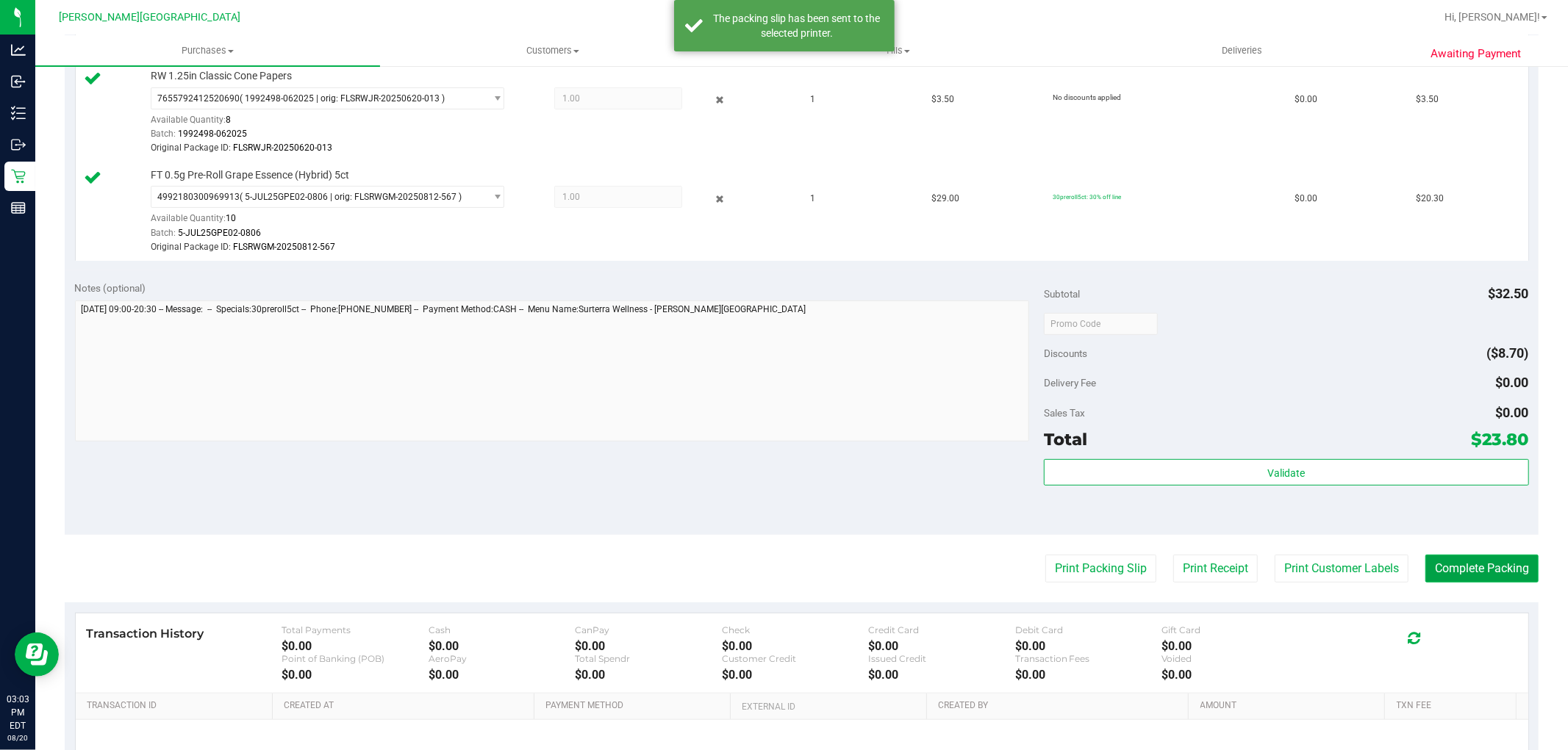
click at [1461, 559] on button "Complete Packing" at bounding box center [1482, 568] width 113 height 28
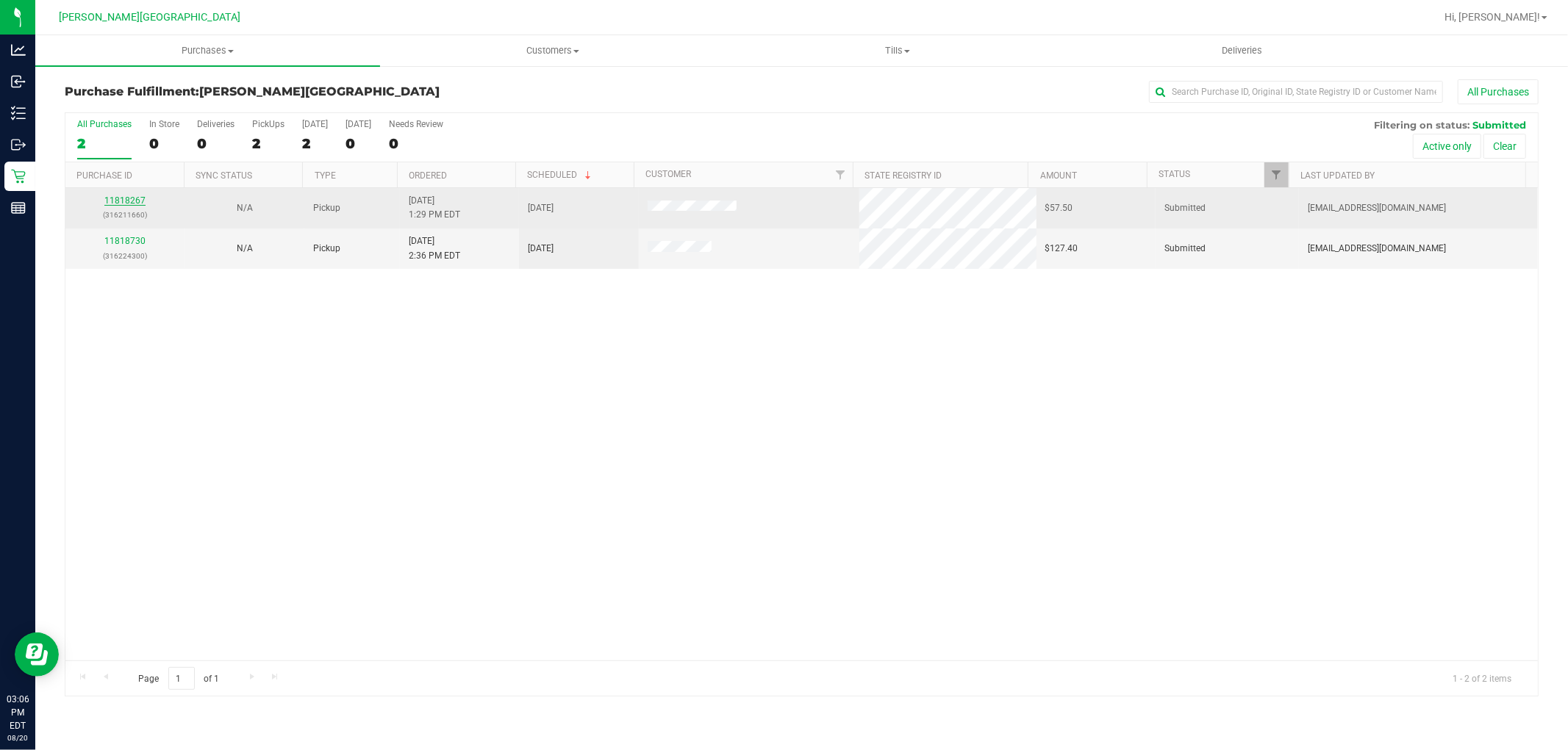
click at [128, 203] on link "11818267" at bounding box center [125, 200] width 41 height 10
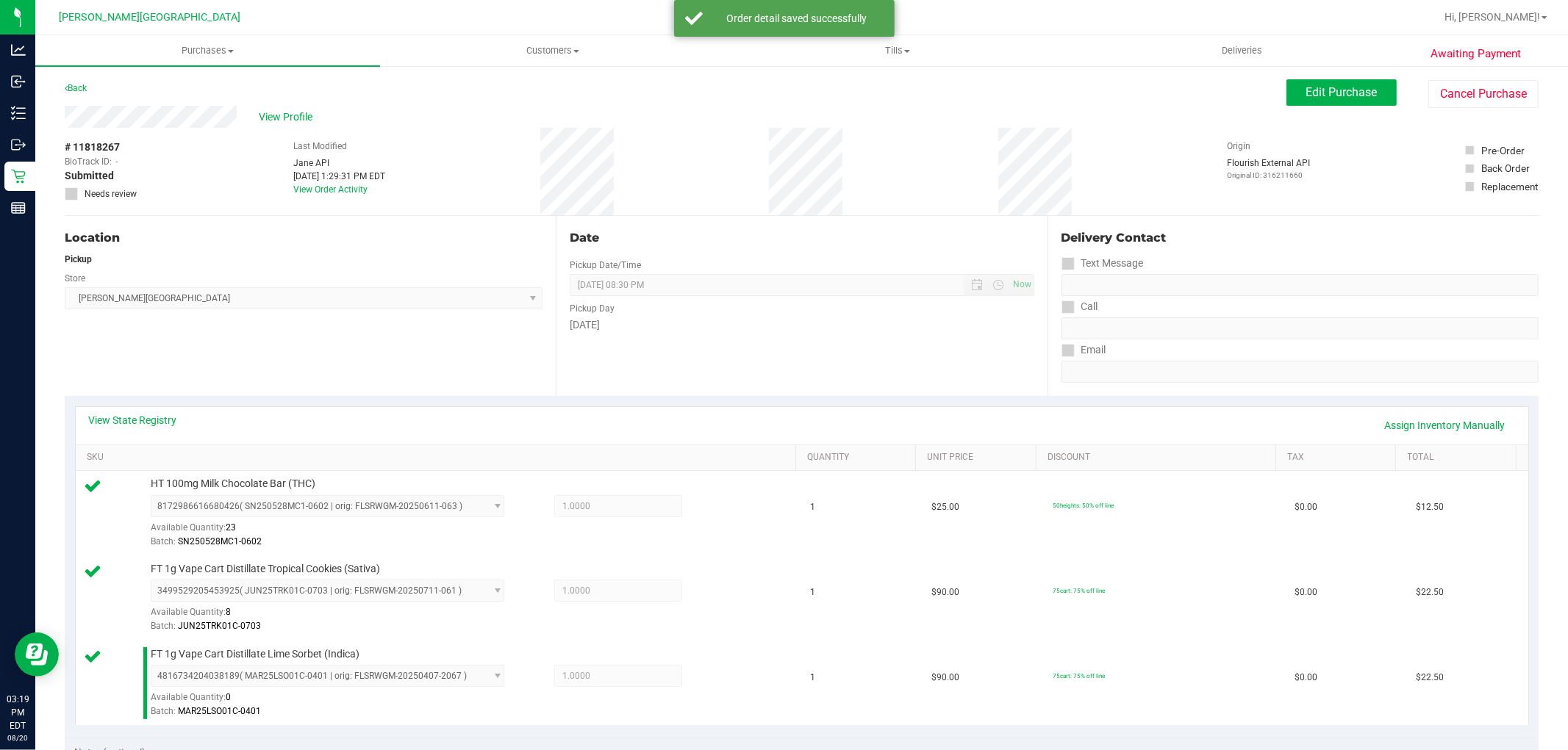
scroll to position [326, 0]
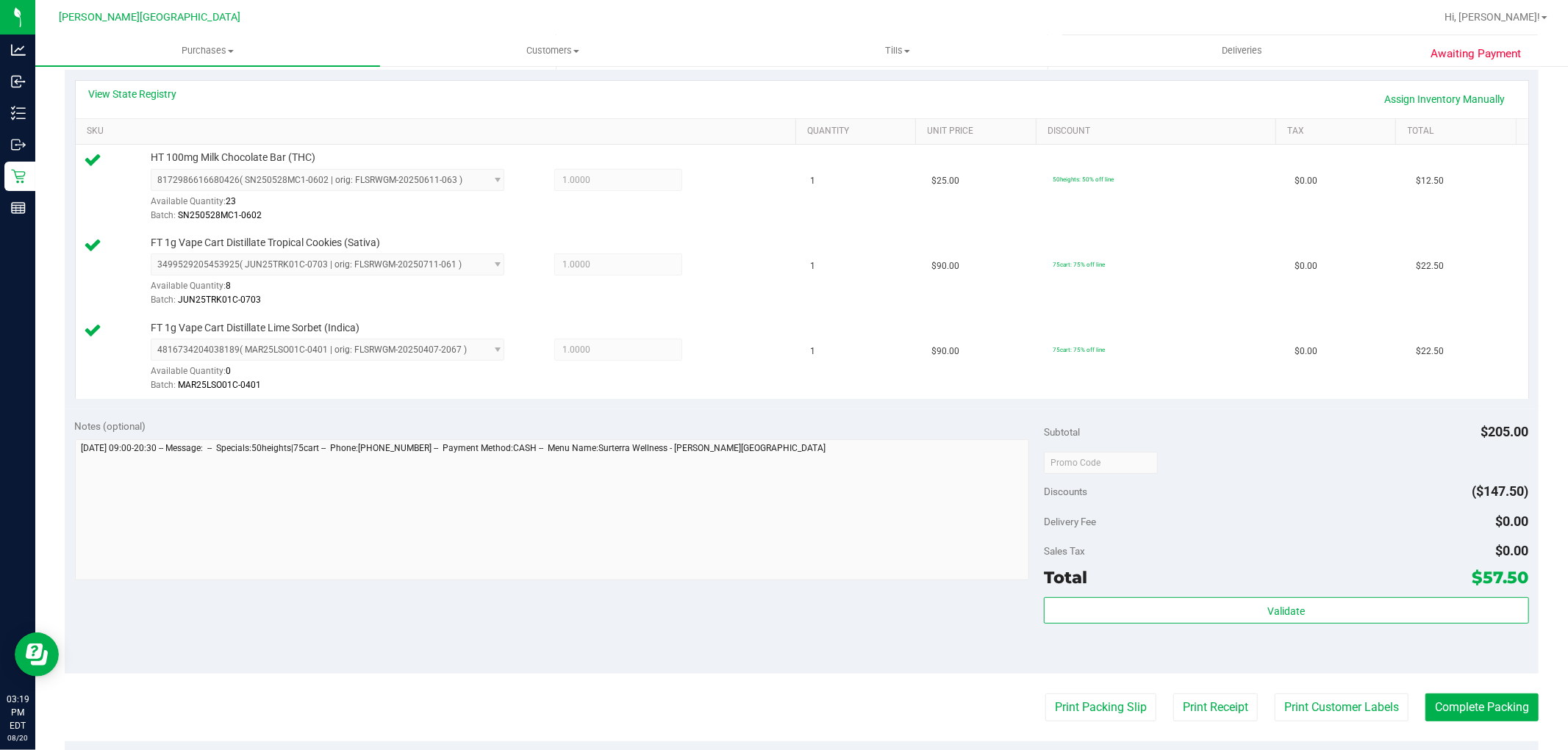
click at [1246, 596] on div "Subtotal $205.00 Discounts ($147.50) Delivery Fee $0.00 Sales Tax $0.00 Total $…" at bounding box center [1285, 540] width 484 height 244
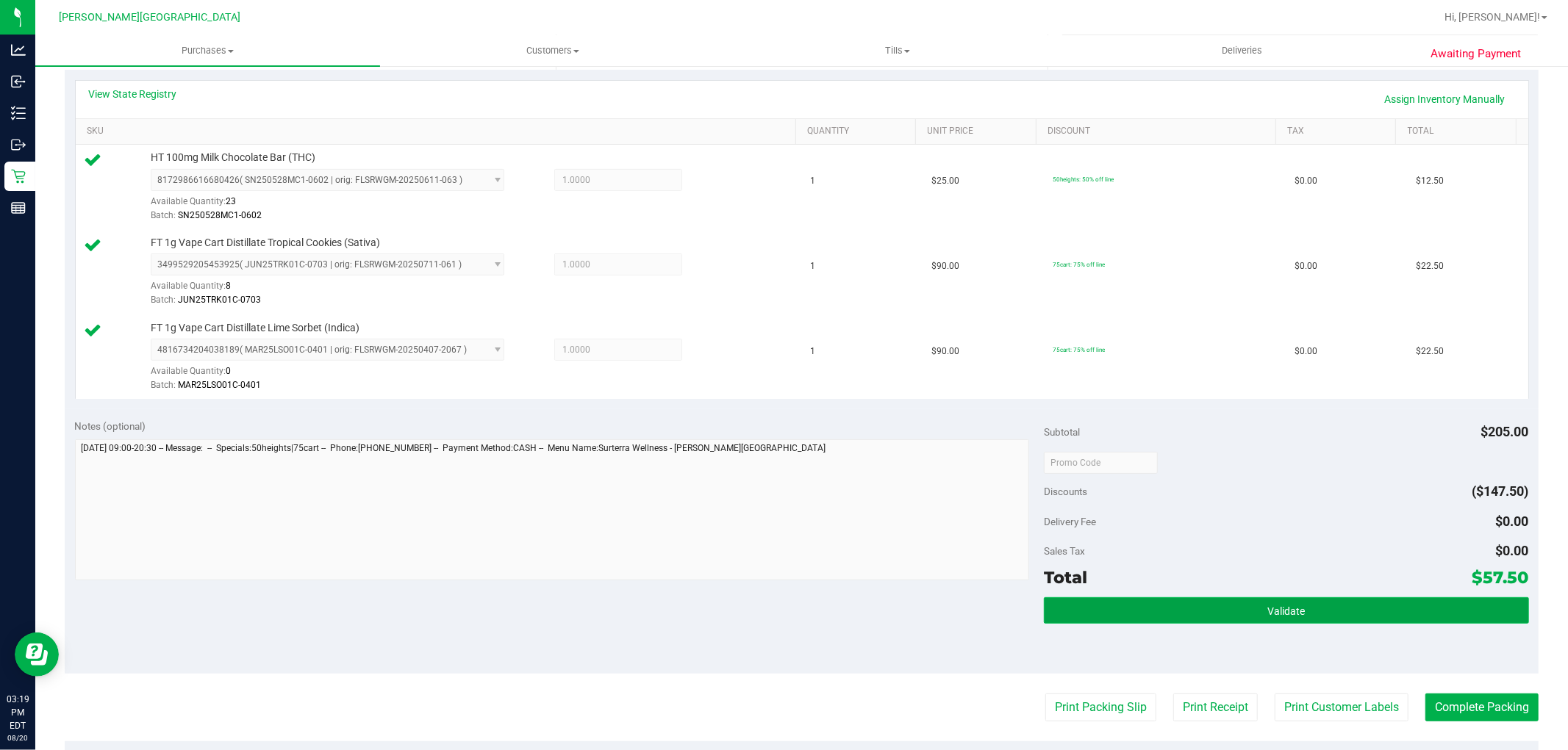
click at [1244, 607] on button "Validate" at bounding box center [1285, 610] width 484 height 26
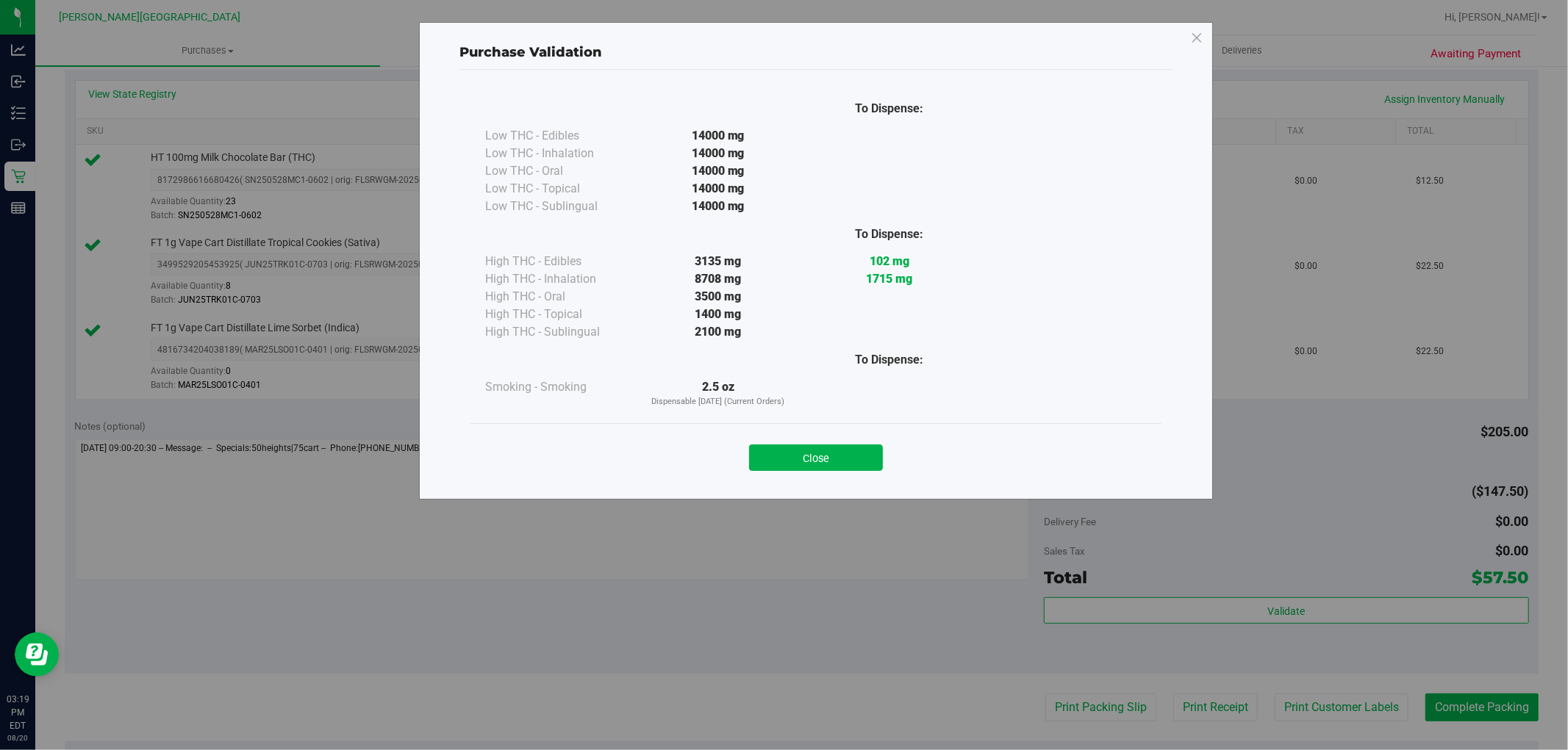
click at [871, 451] on button "Close" at bounding box center [816, 458] width 134 height 26
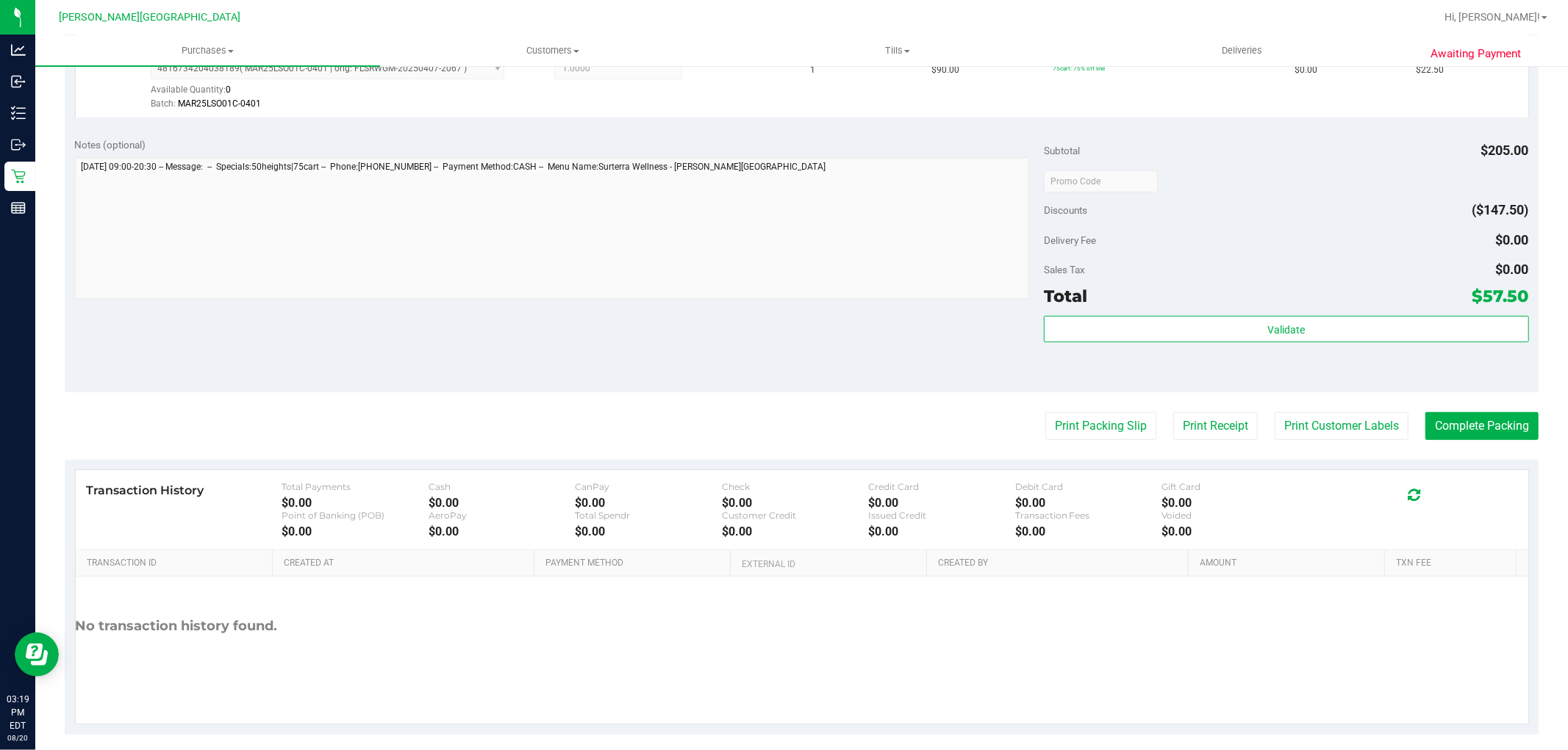
scroll to position [623, 0]
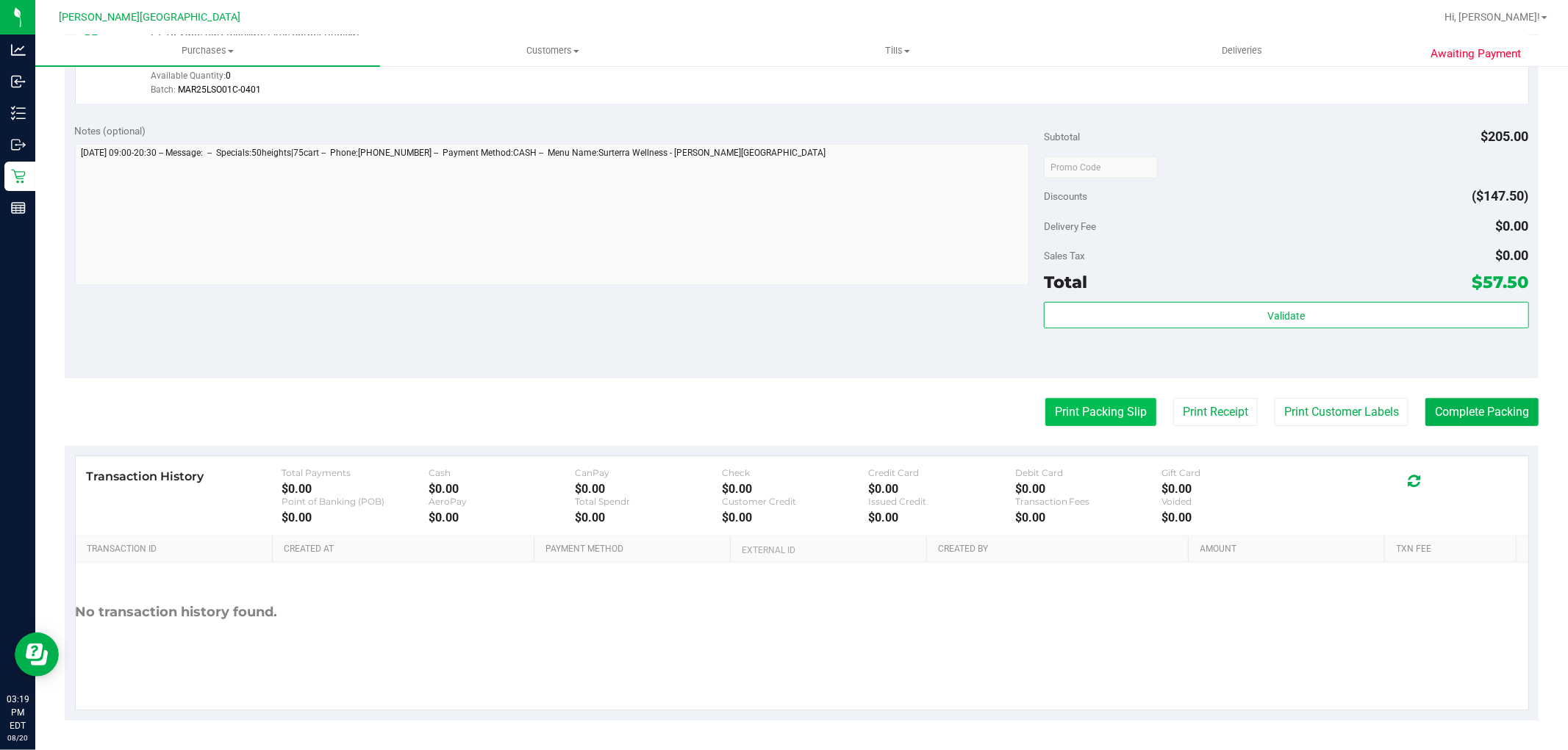
click at [1114, 417] on button "Print Packing Slip" at bounding box center [1101, 412] width 111 height 28
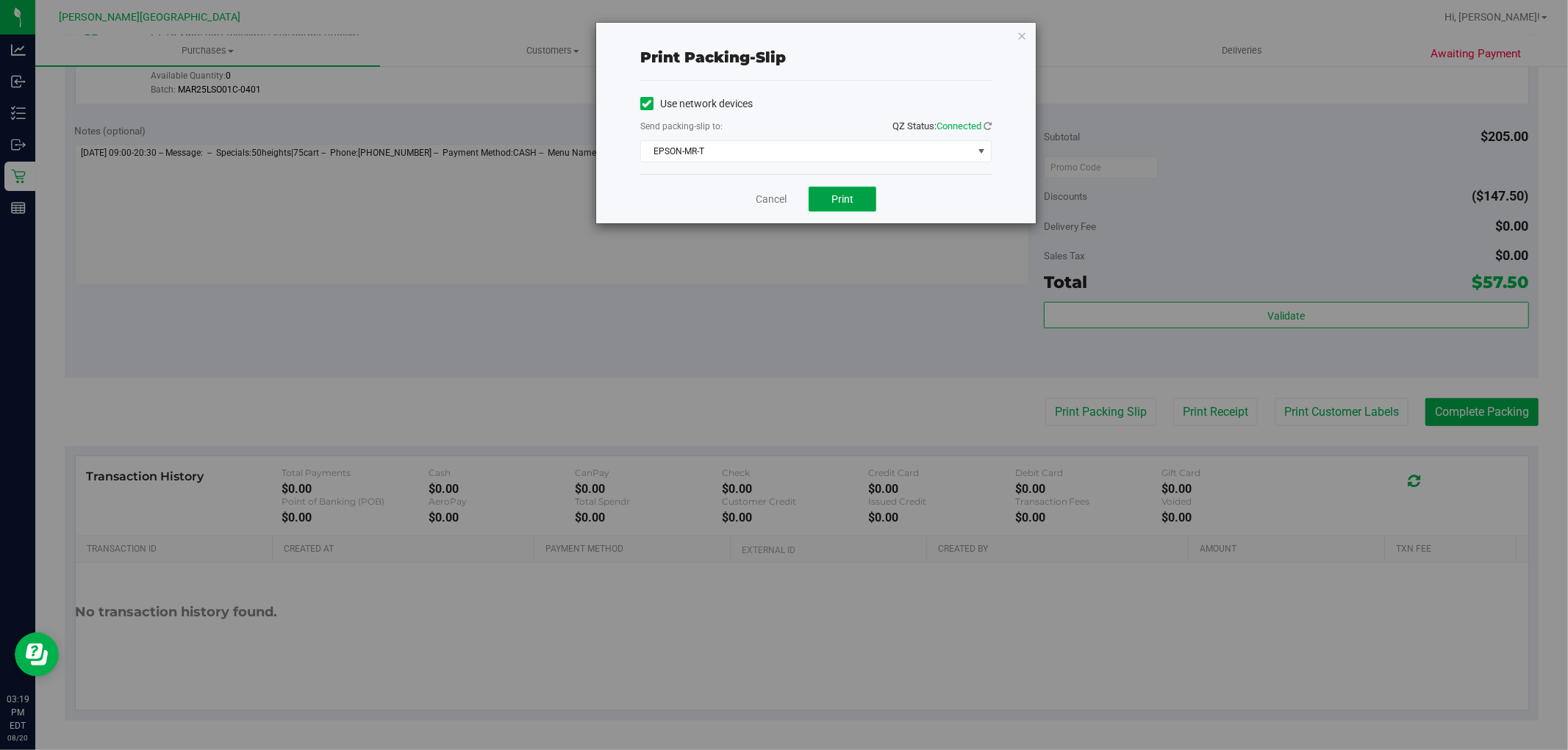
click at [862, 199] on button "Print" at bounding box center [842, 199] width 67 height 25
click at [1023, 36] on icon "button" at bounding box center [1021, 35] width 10 height 18
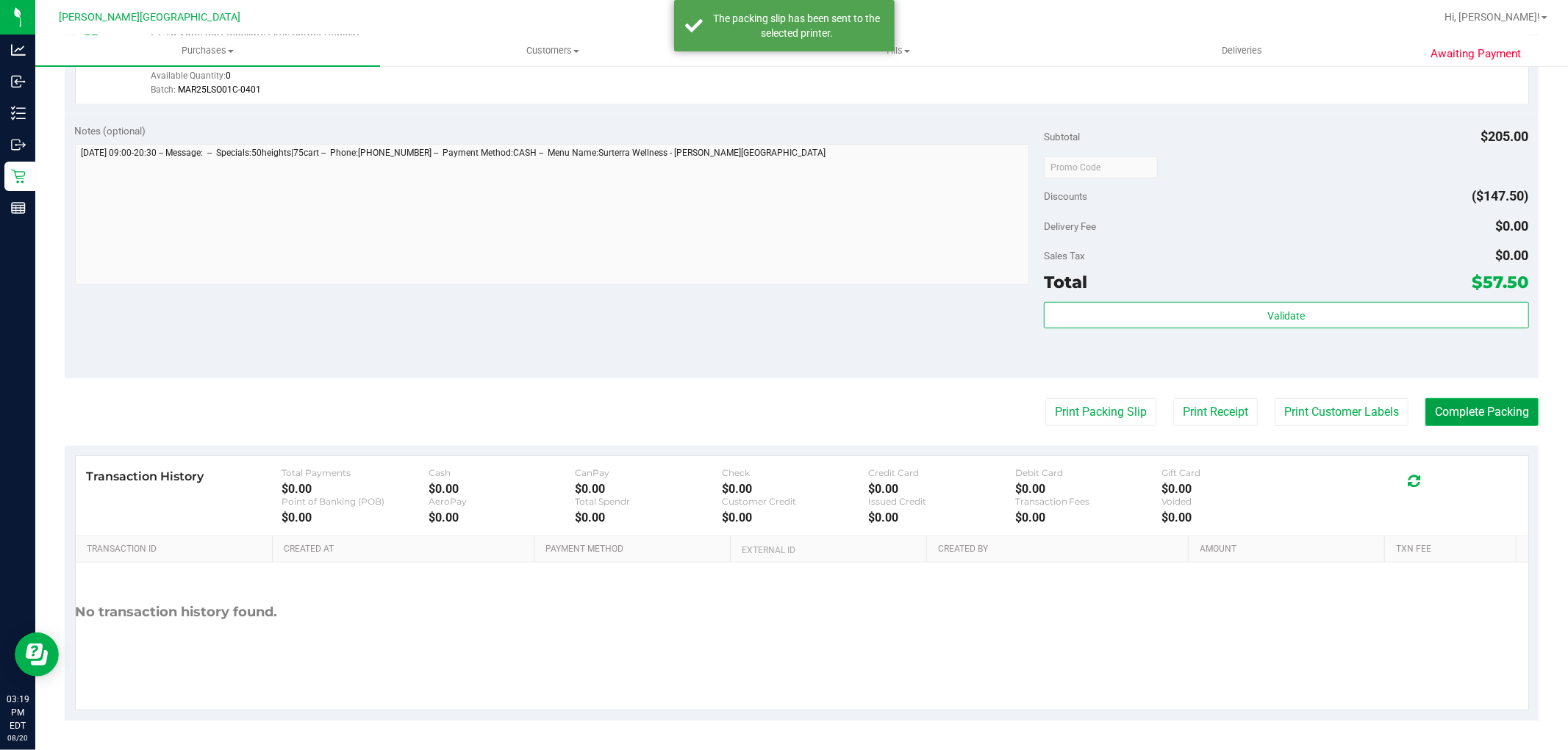
click at [1464, 406] on button "Complete Packing" at bounding box center [1482, 412] width 113 height 28
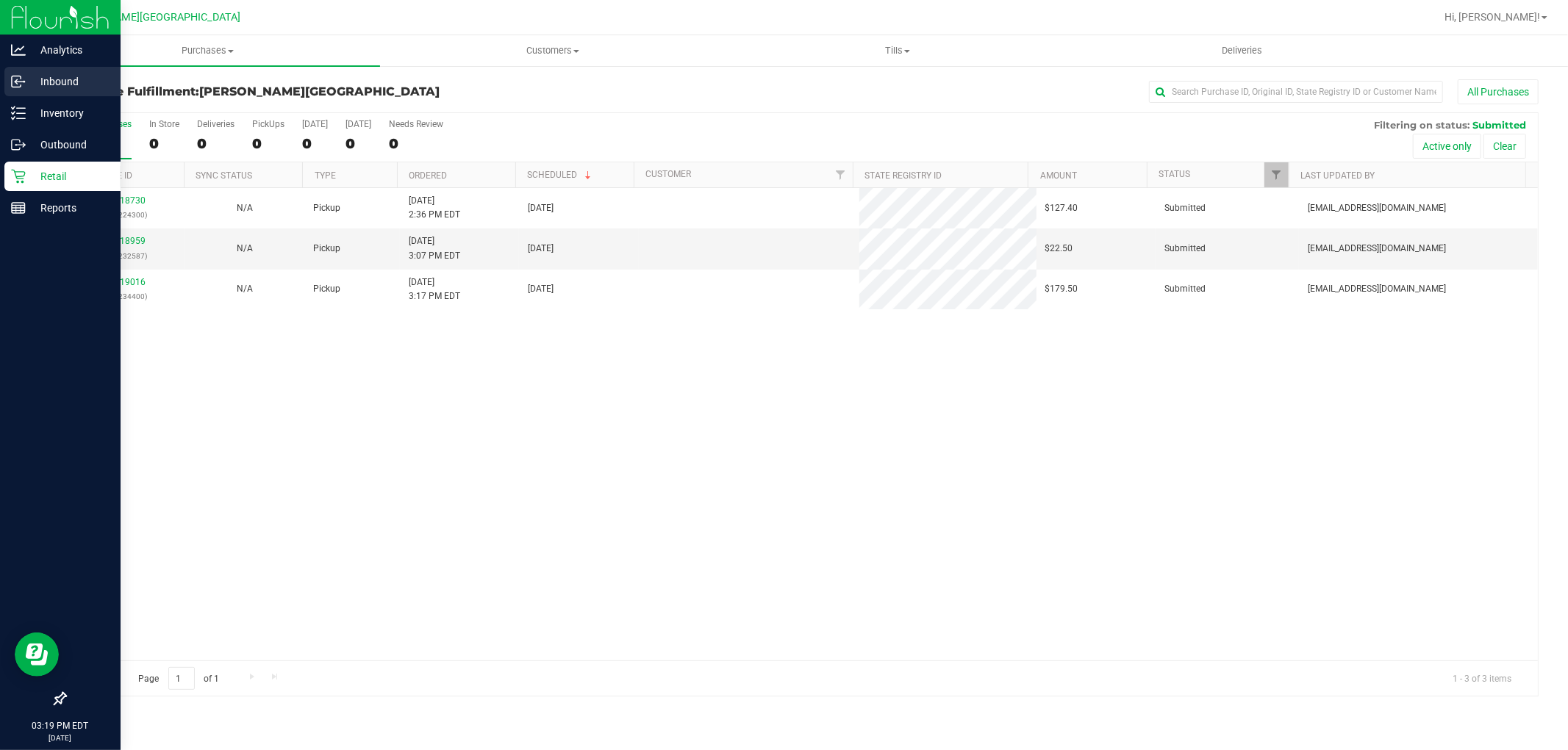
click at [71, 80] on p "Inbound" at bounding box center [69, 81] width 88 height 18
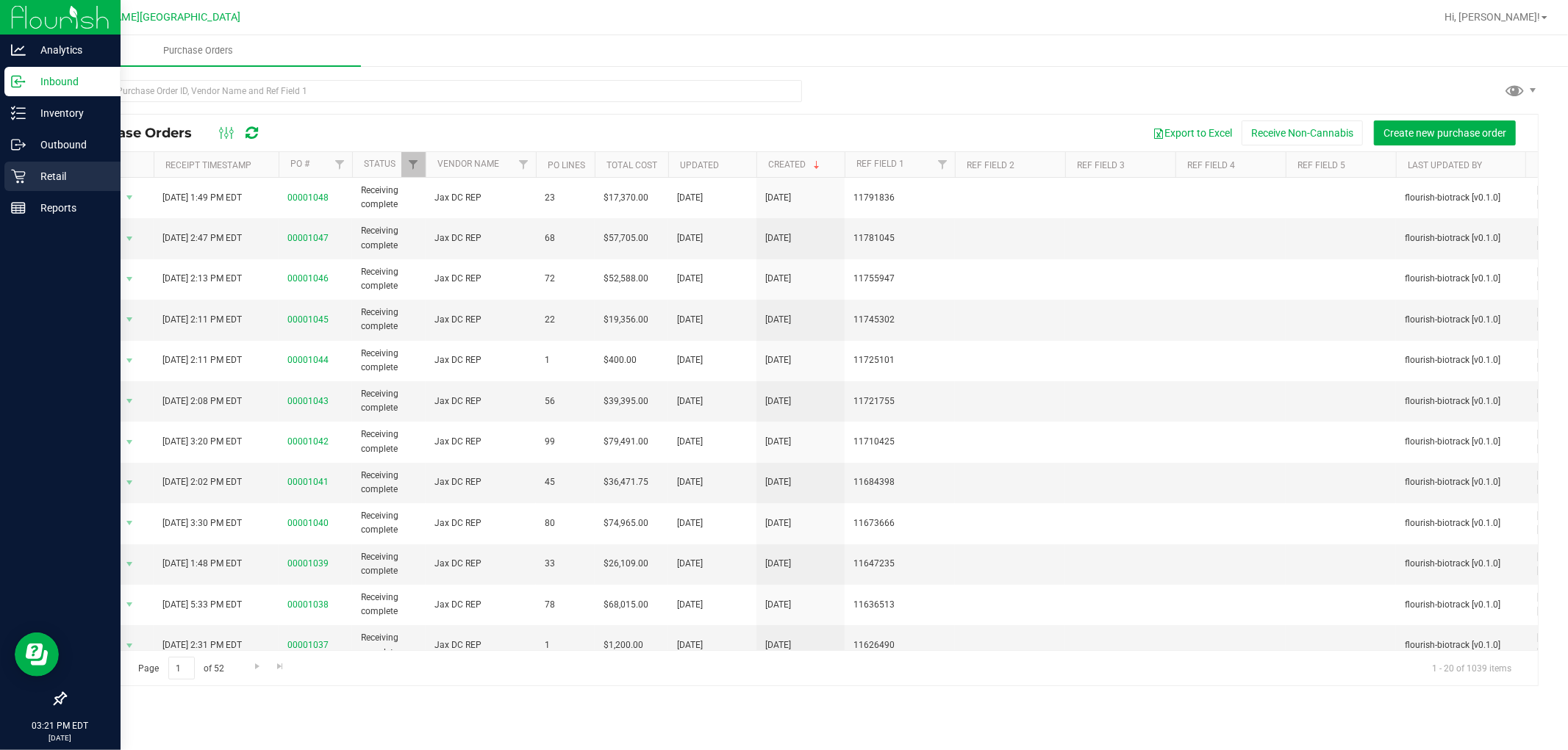
click at [37, 182] on p "Retail" at bounding box center [69, 176] width 88 height 18
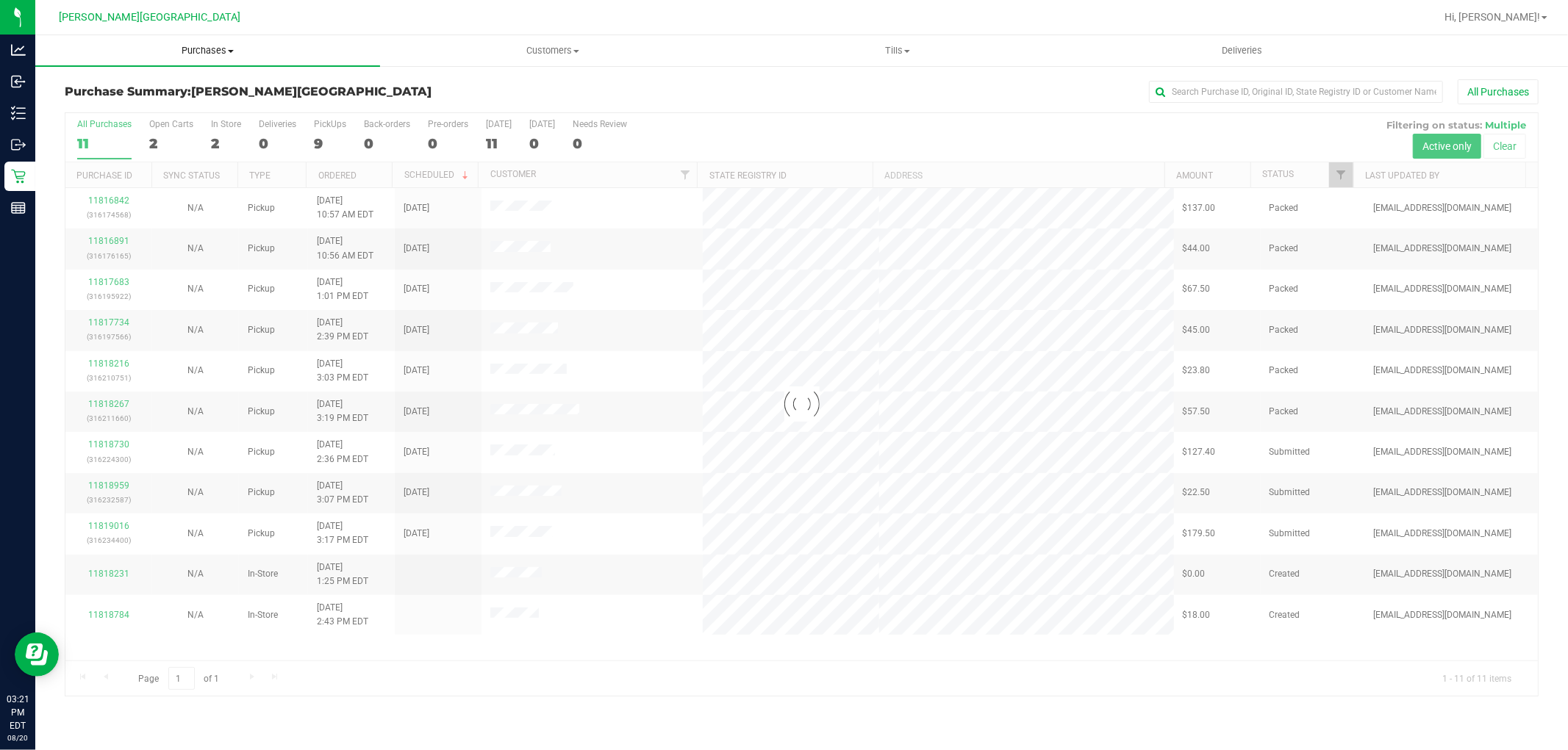
click at [204, 50] on span "Purchases" at bounding box center [208, 51] width 345 height 13
click at [158, 101] on li "Fulfillment" at bounding box center [208, 106] width 345 height 18
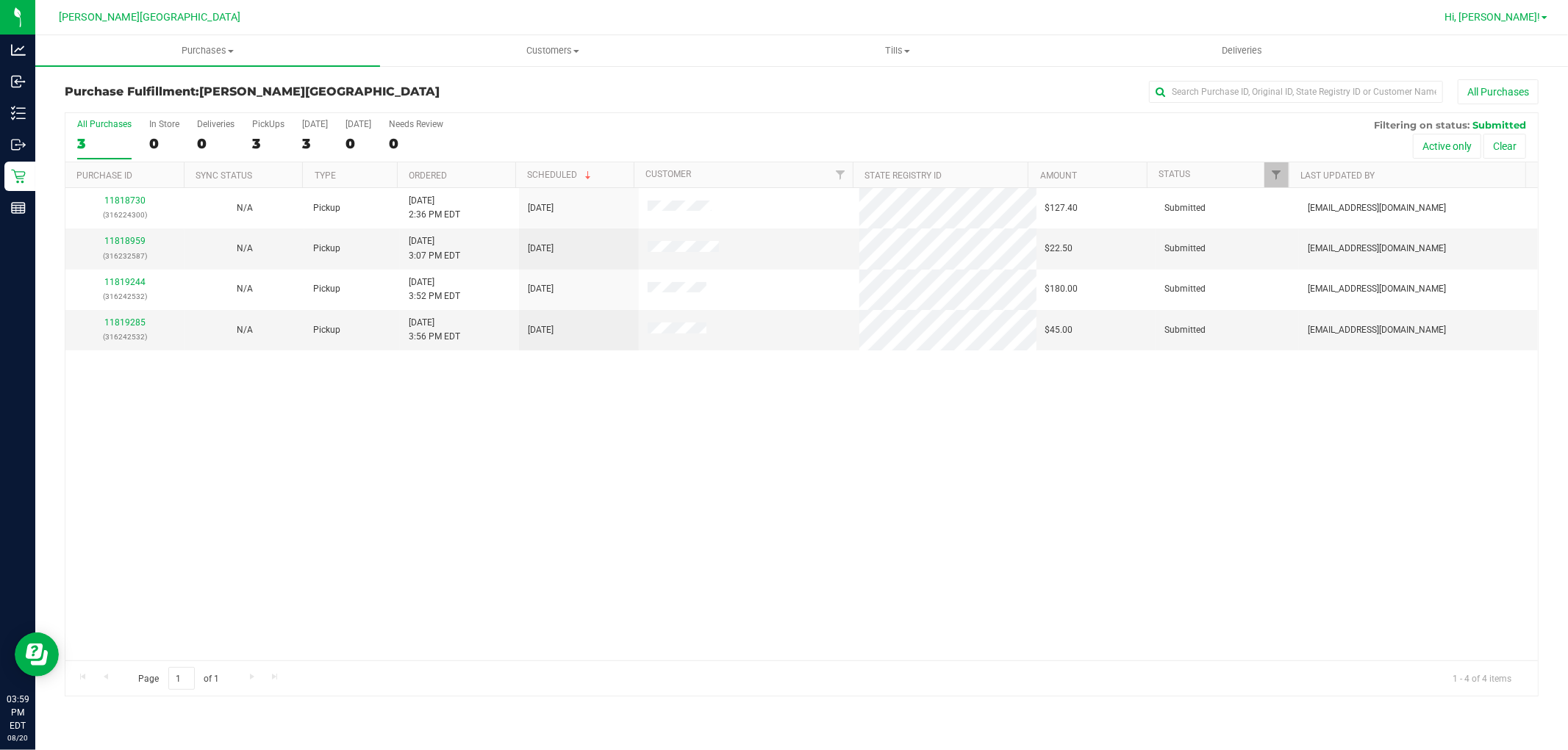
click at [1528, 19] on span "Hi, [PERSON_NAME]!" at bounding box center [1492, 17] width 96 height 12
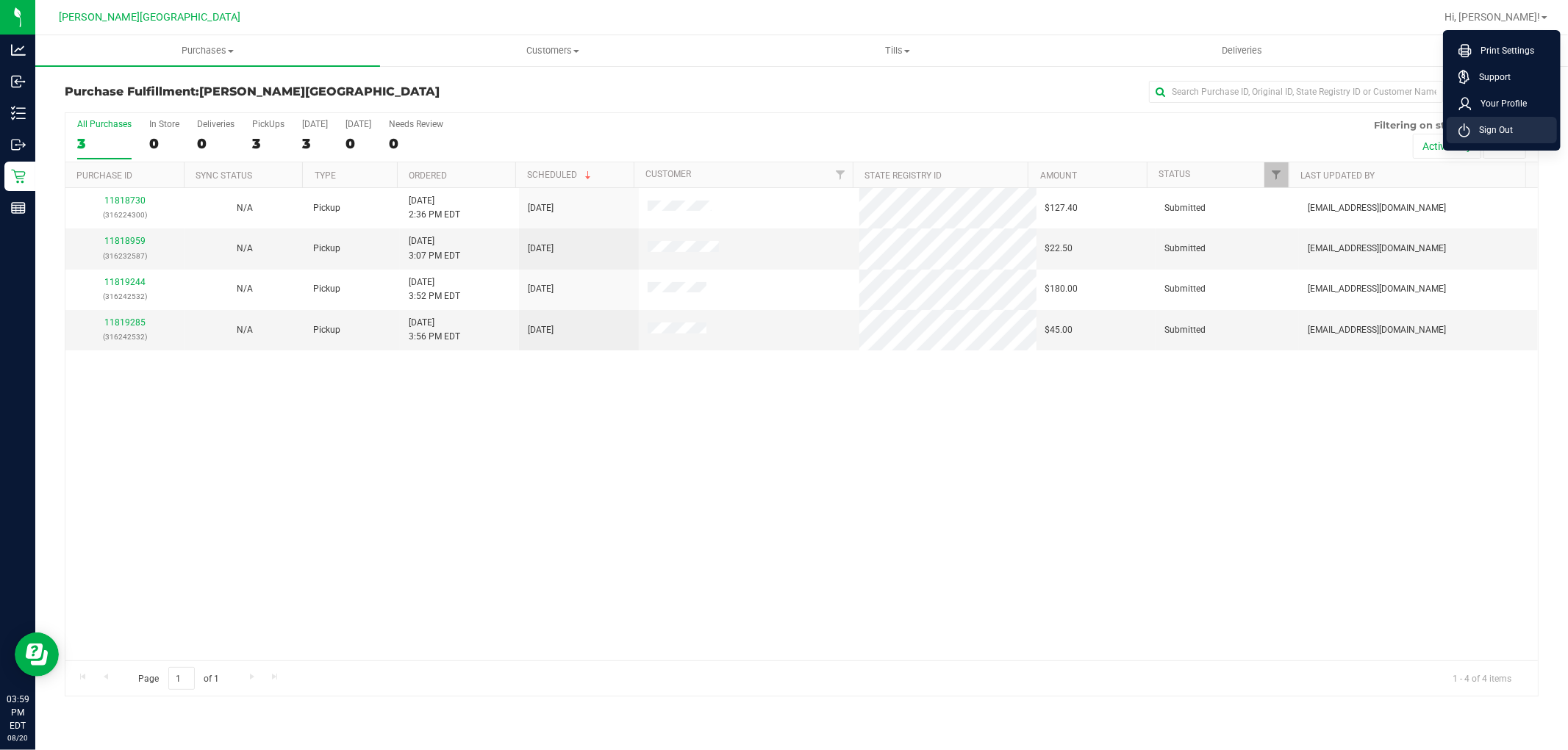
click at [1507, 123] on span "Sign Out" at bounding box center [1491, 130] width 43 height 15
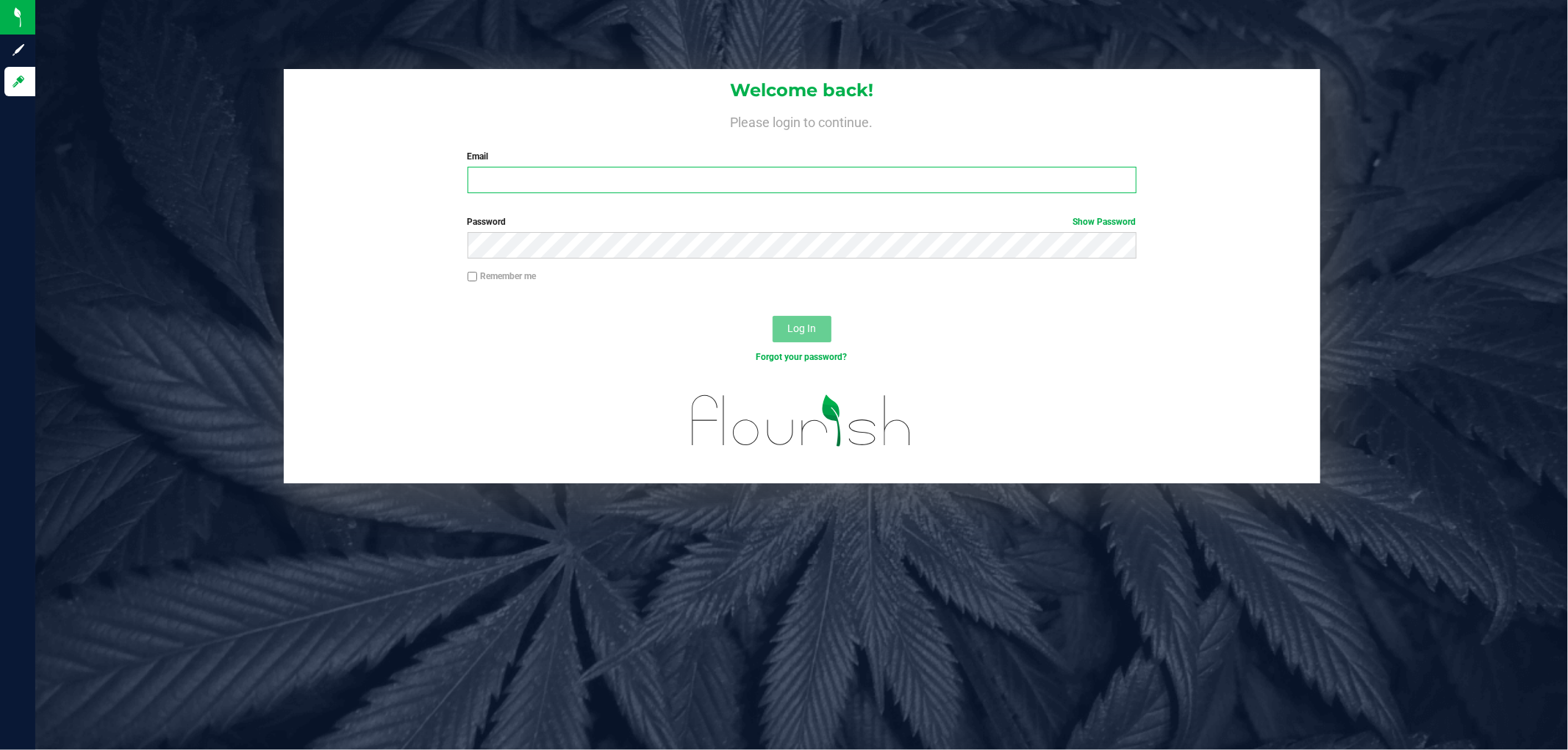
drag, startPoint x: 684, startPoint y: 179, endPoint x: 679, endPoint y: 172, distance: 8.6
click at [682, 175] on input "Email" at bounding box center [802, 180] width 669 height 26
drag, startPoint x: 582, startPoint y: 188, endPoint x: 573, endPoint y: 208, distance: 21.9
click at [573, 208] on form "Welcome back! Please login to continue. Email rlarralde@parallel.com Required P…" at bounding box center [802, 276] width 1014 height 415
click at [527, 175] on input "rlarralde@parallel.com" at bounding box center [802, 180] width 669 height 26
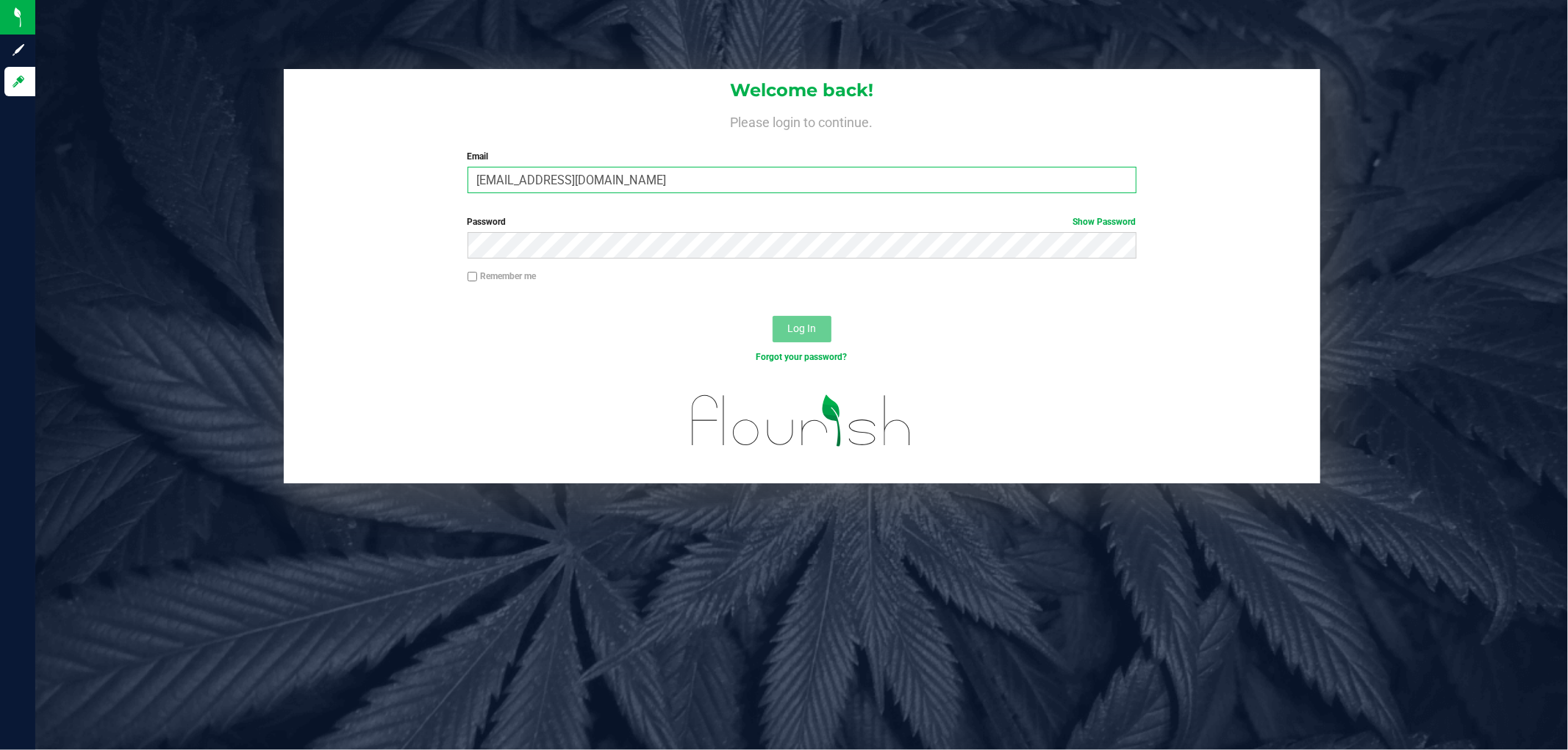
type input "rlarralde@liveparallel.com"
click at [801, 326] on span "Log In" at bounding box center [801, 328] width 29 height 12
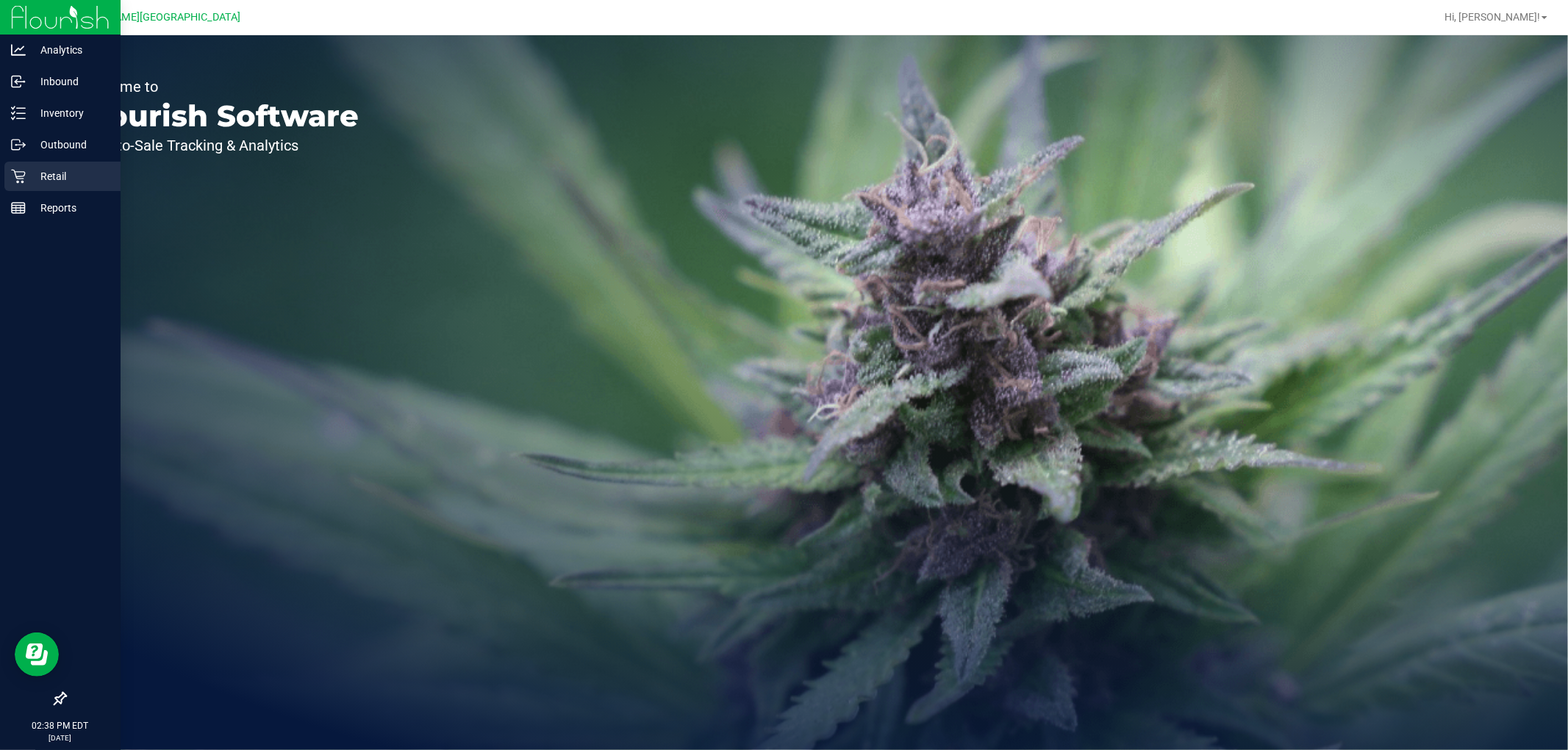
click at [25, 174] on div "Retail" at bounding box center [63, 176] width 116 height 29
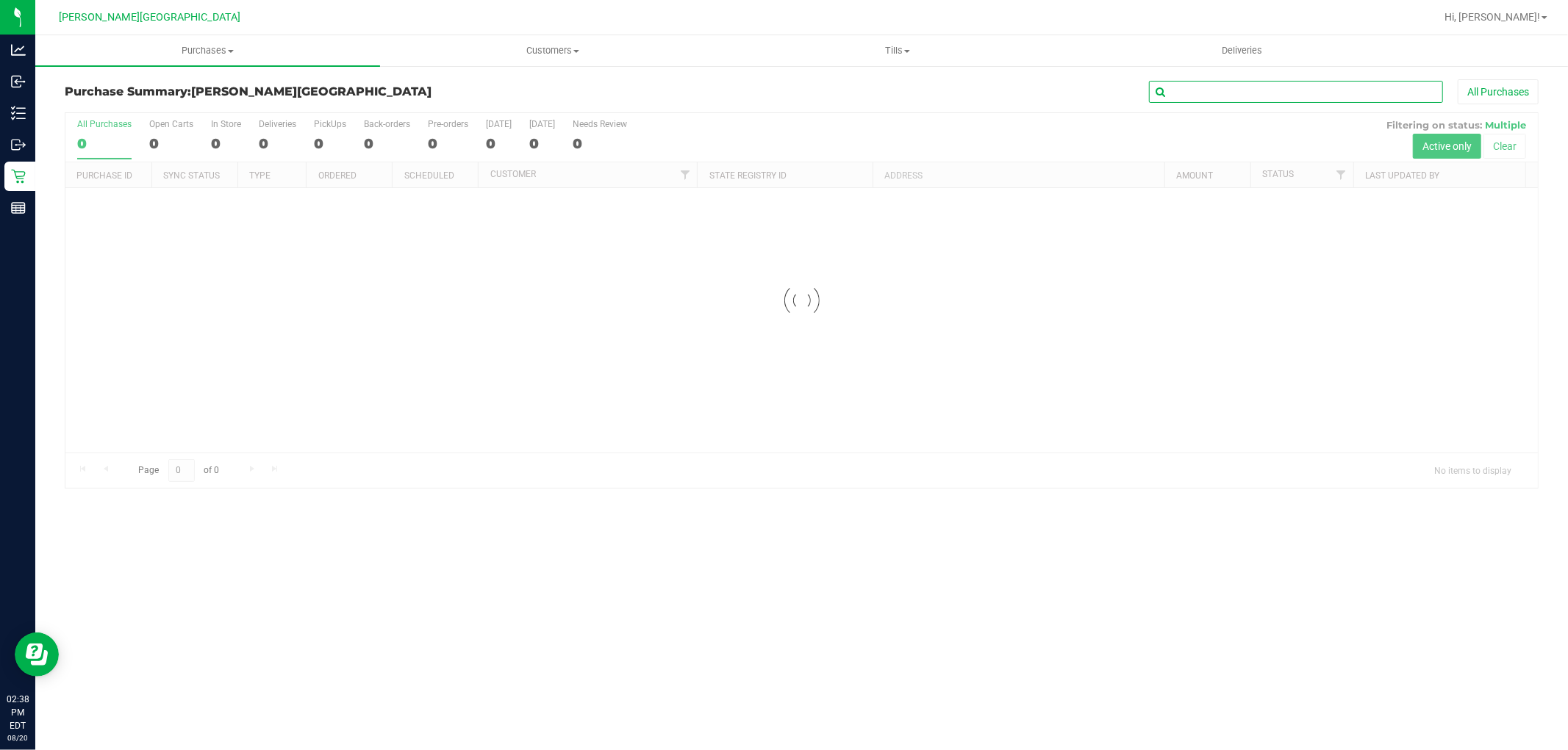
click at [1201, 83] on input "text" at bounding box center [1296, 92] width 294 height 22
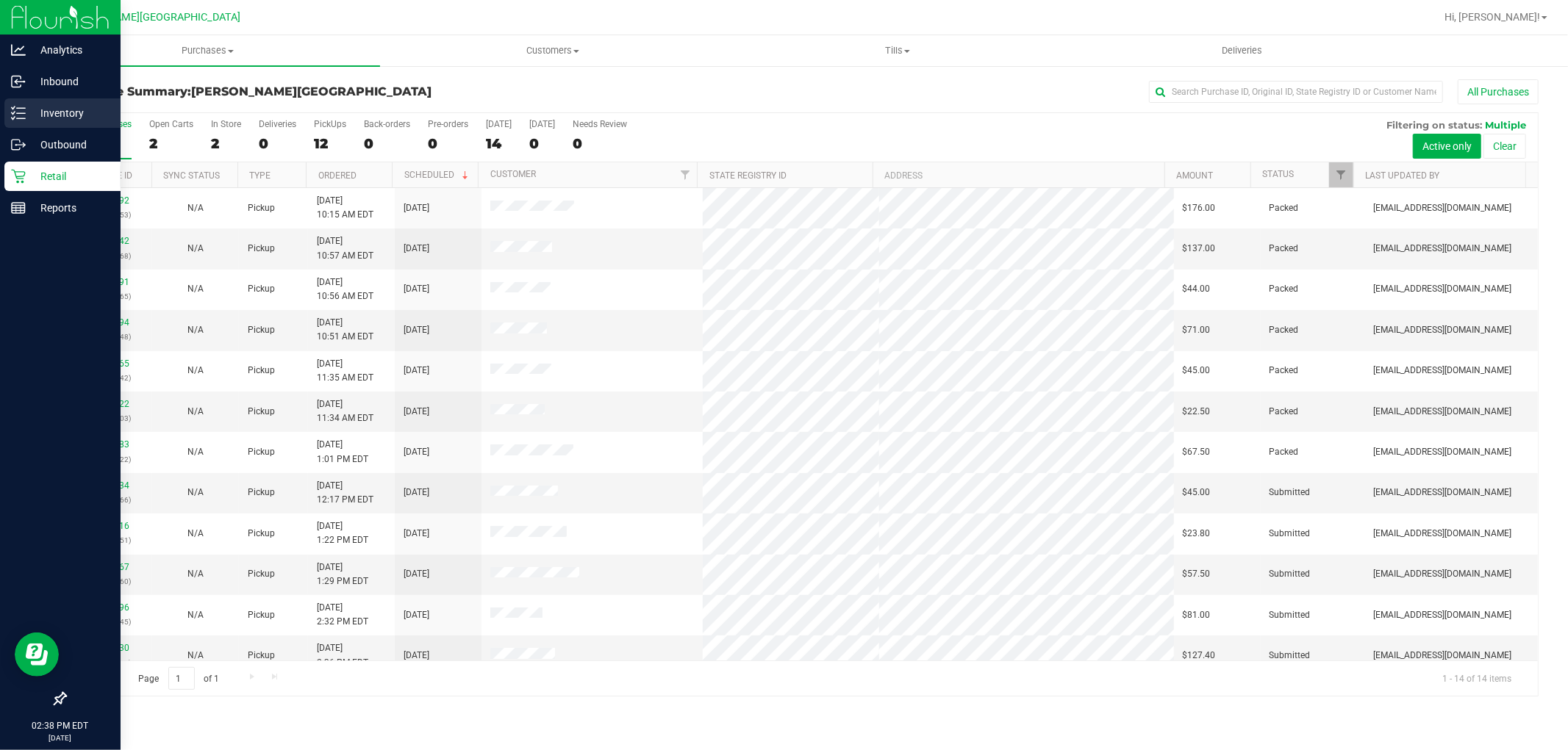
click at [78, 107] on p "Inventory" at bounding box center [69, 112] width 88 height 18
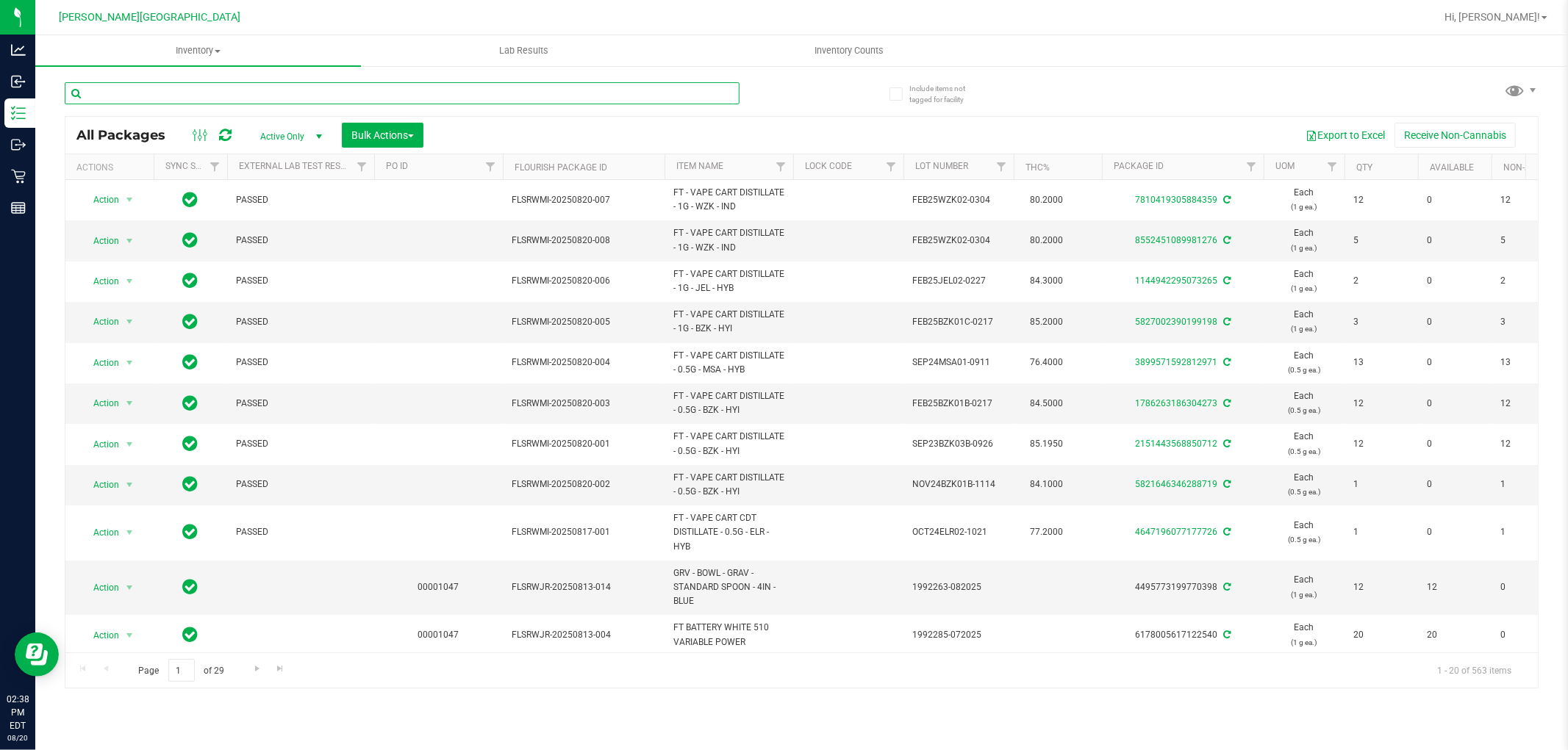
click at [100, 94] on input "text" at bounding box center [402, 94] width 674 height 22
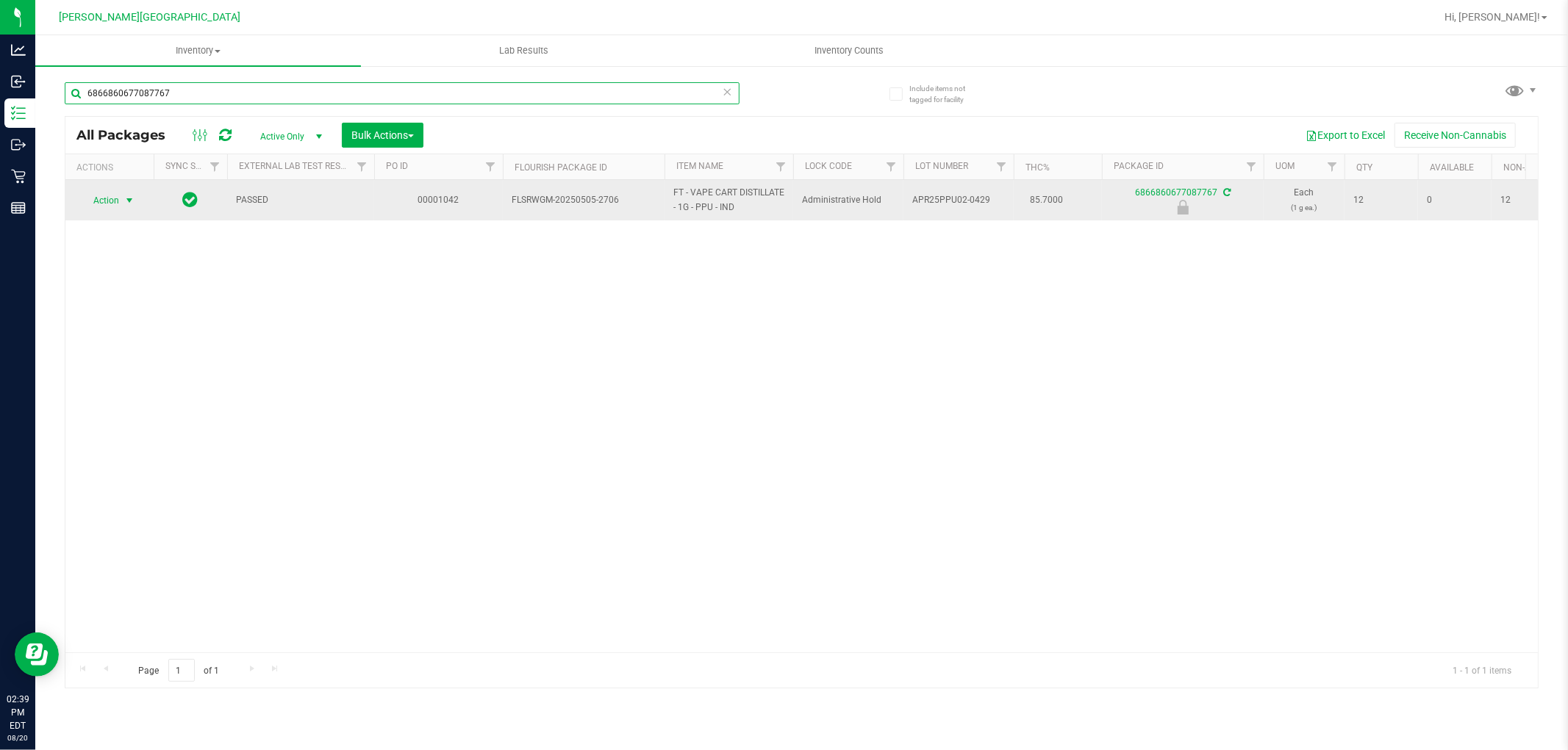
type input "6866860677087767"
click at [132, 207] on span "select" at bounding box center [130, 200] width 19 height 21
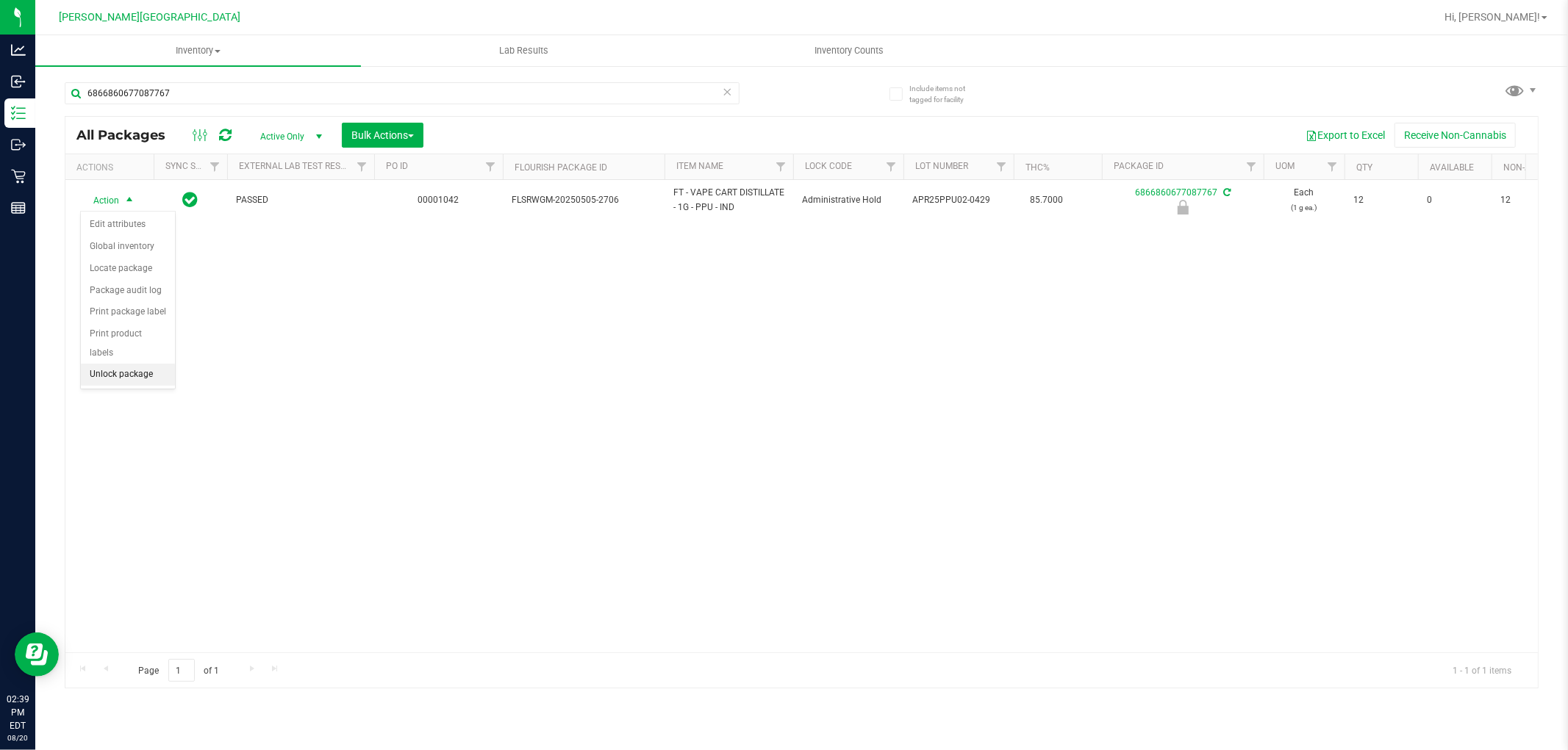
click at [135, 383] on li "Unlock package" at bounding box center [127, 375] width 94 height 22
